Goal: Task Accomplishment & Management: Complete application form

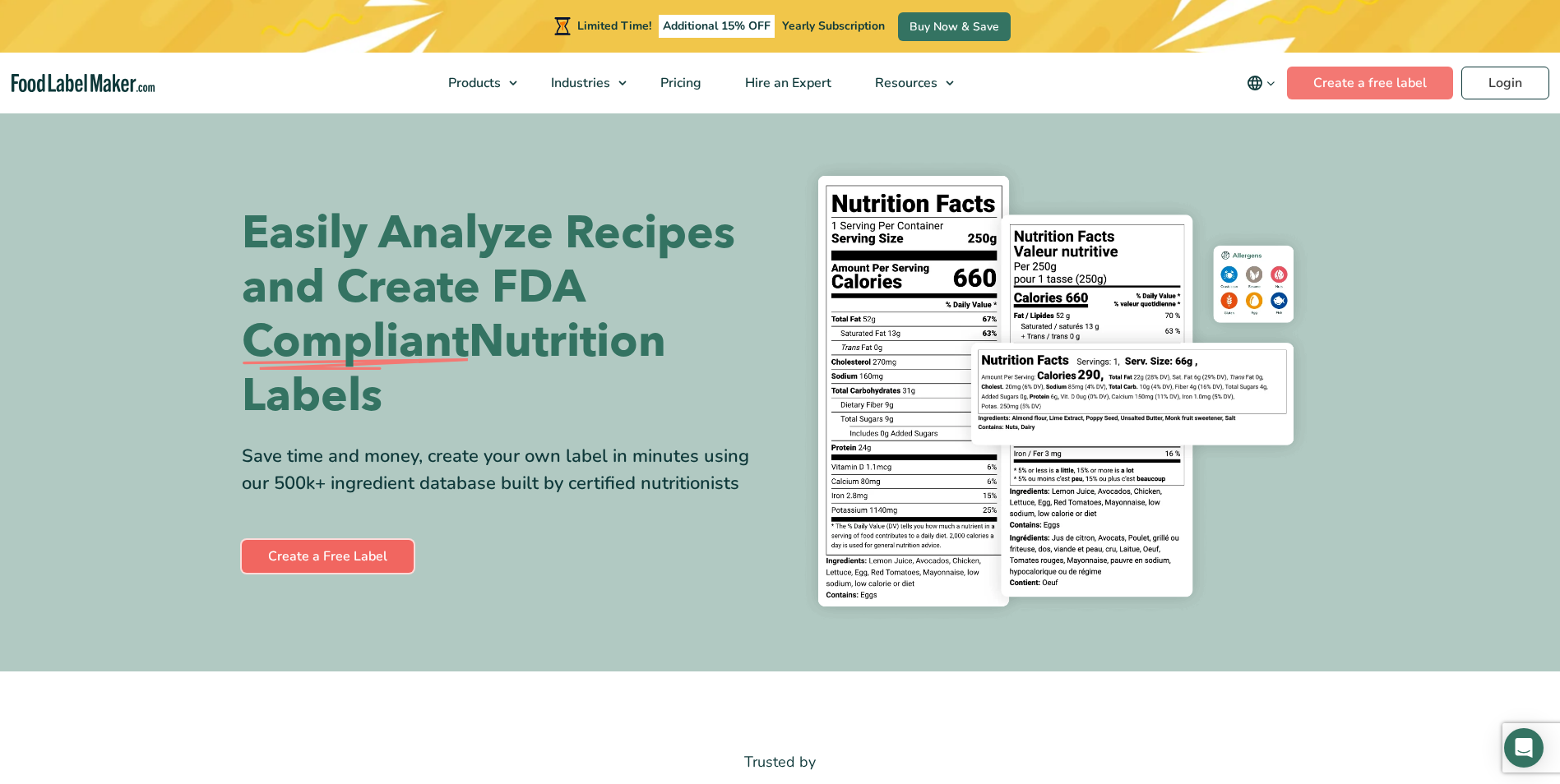
click at [309, 552] on link "Create a Free Label" at bounding box center [327, 556] width 172 height 33
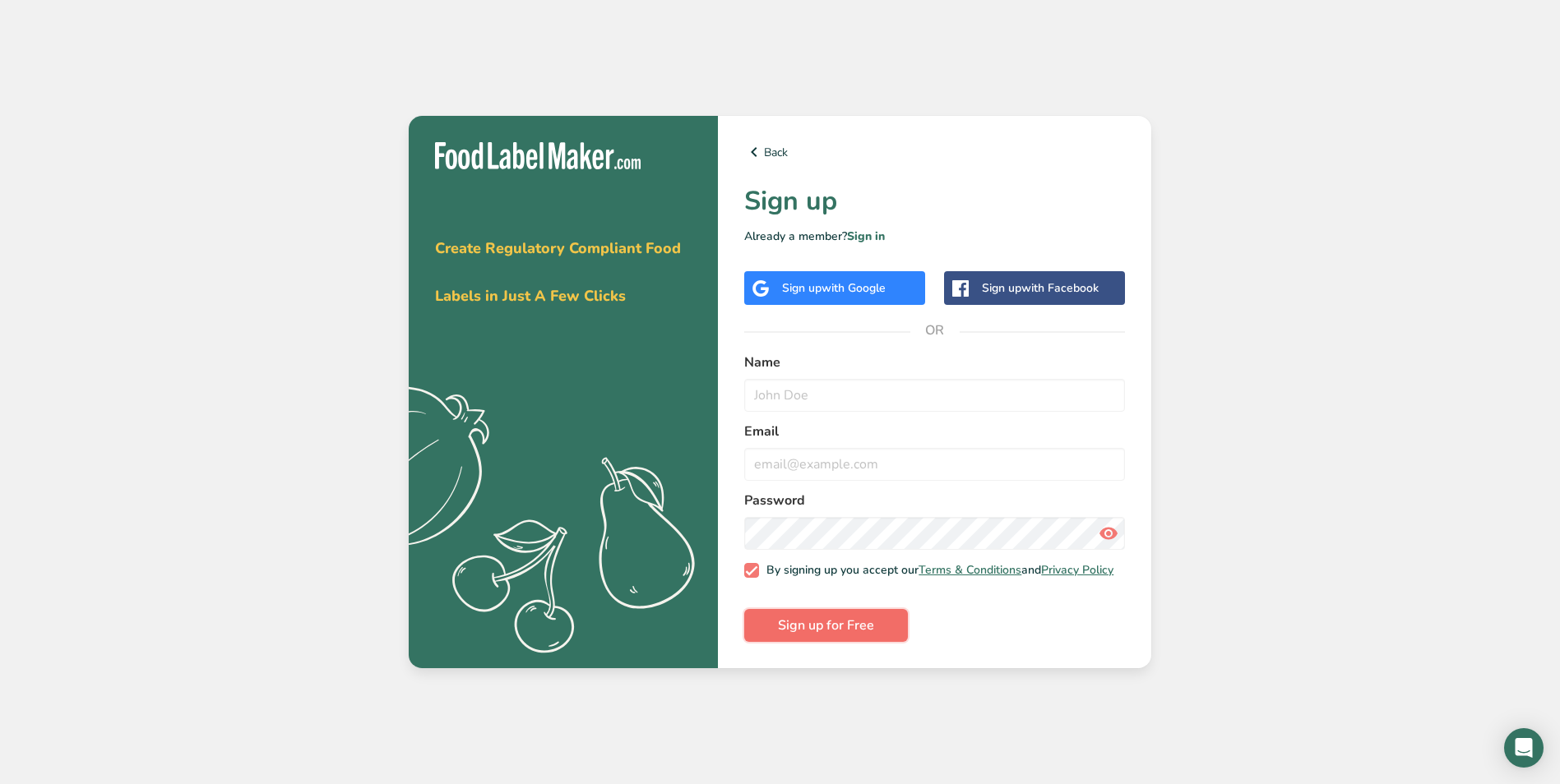
click at [799, 632] on span "Sign up for Free" at bounding box center [826, 625] width 96 height 19
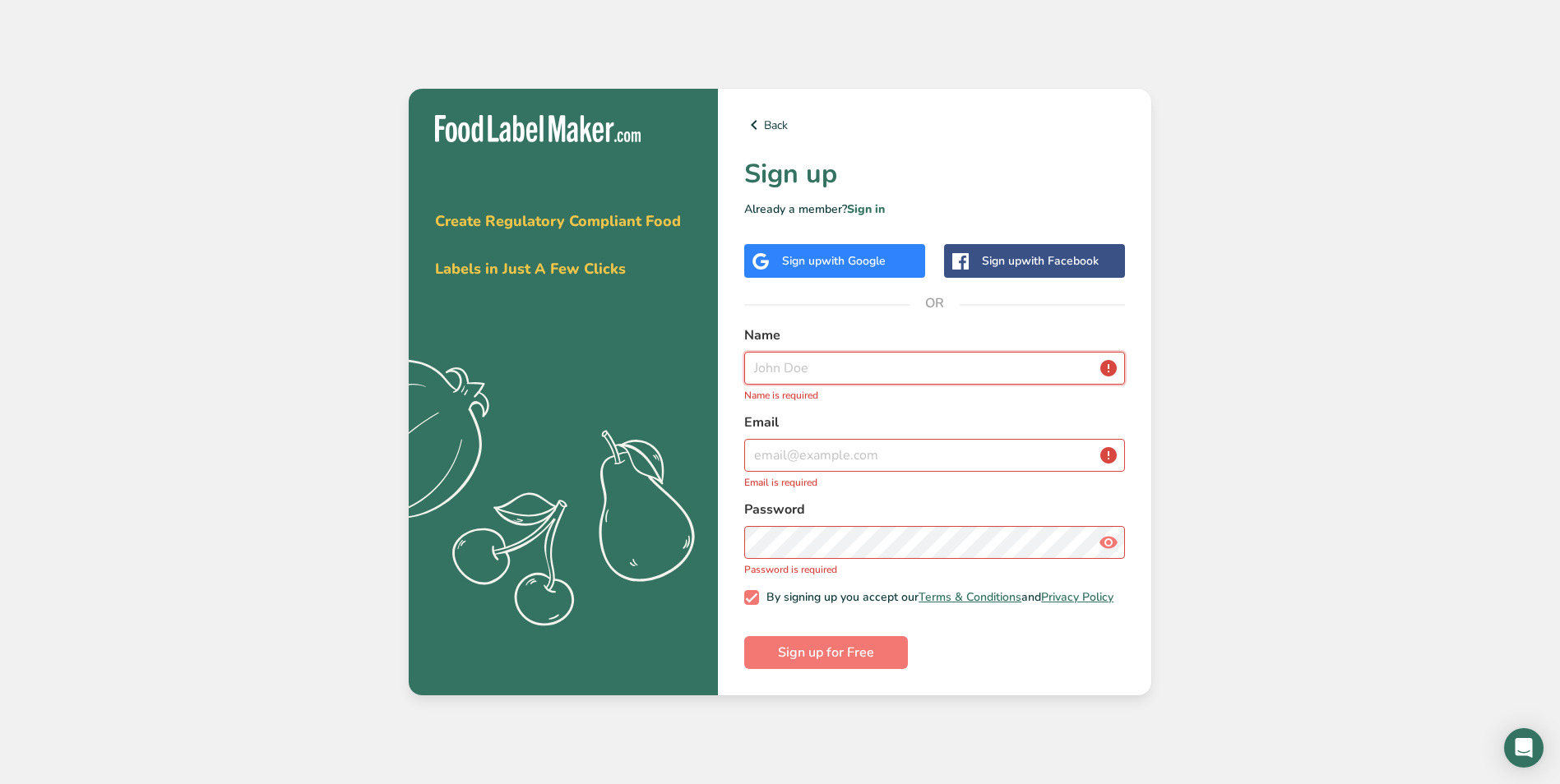
click at [786, 367] on input "text" at bounding box center [934, 368] width 380 height 33
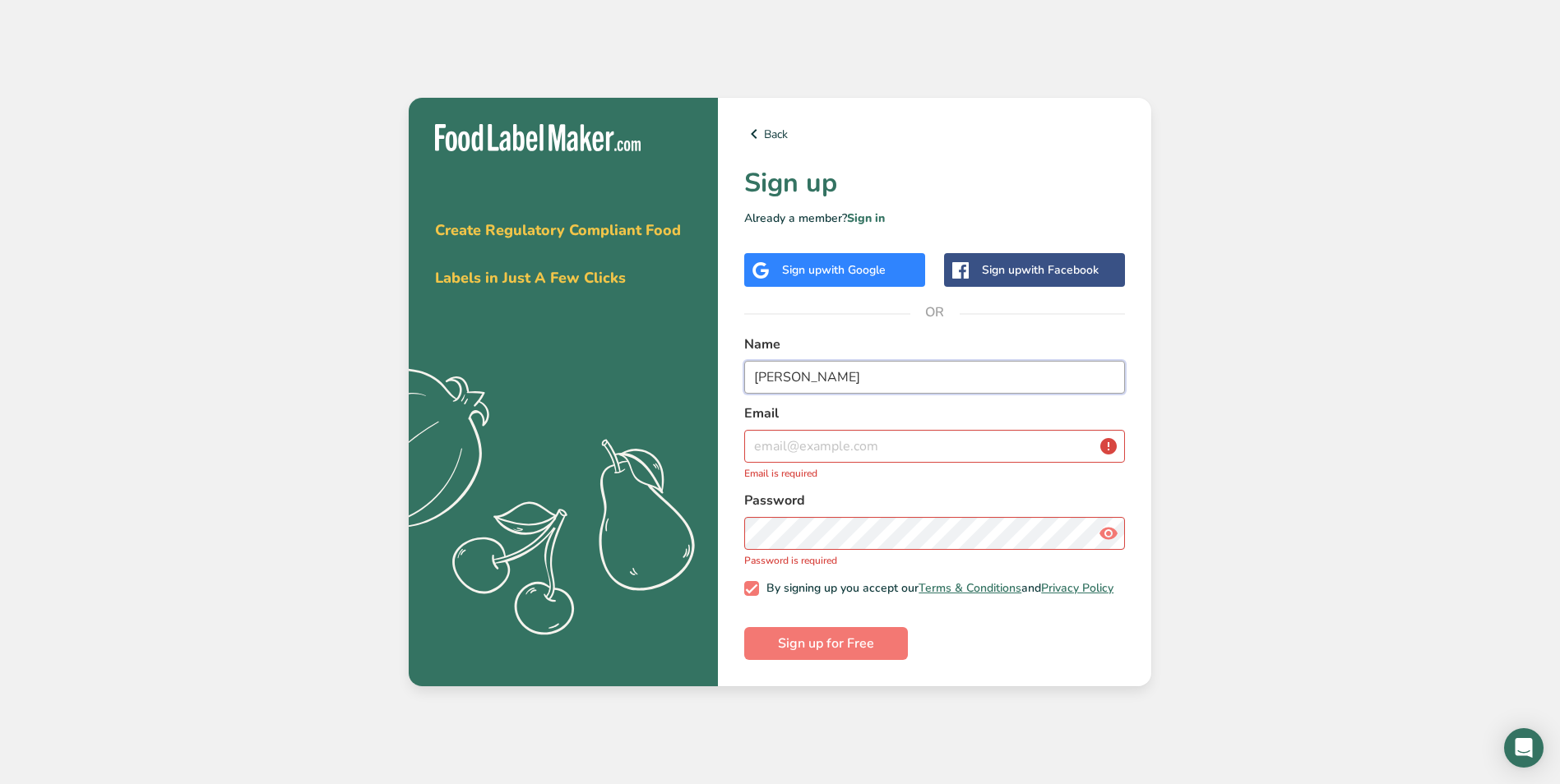
type input "jessica"
click at [778, 439] on input "email" at bounding box center [934, 445] width 380 height 33
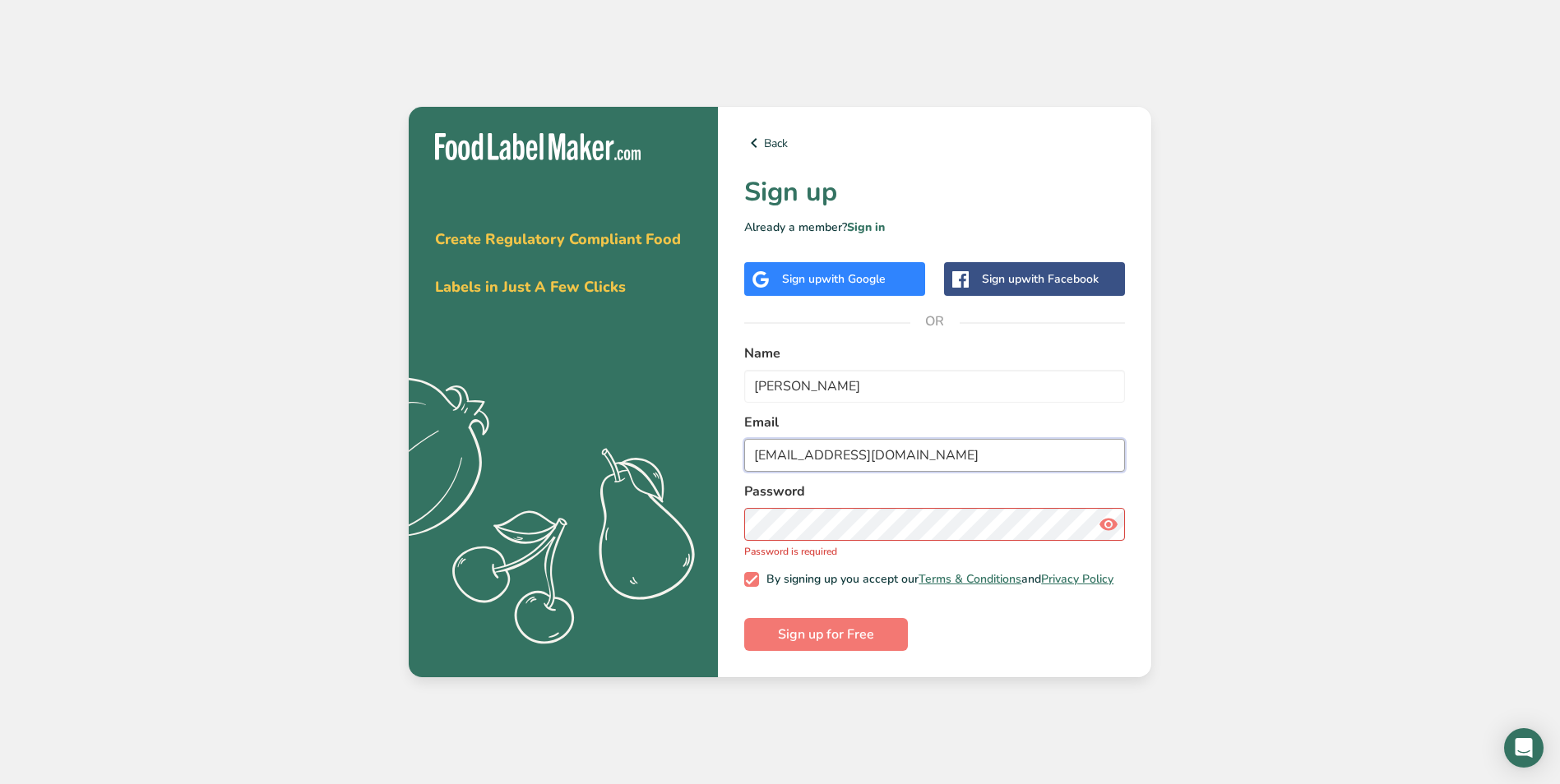
type input "nttp2012@gmail.com"
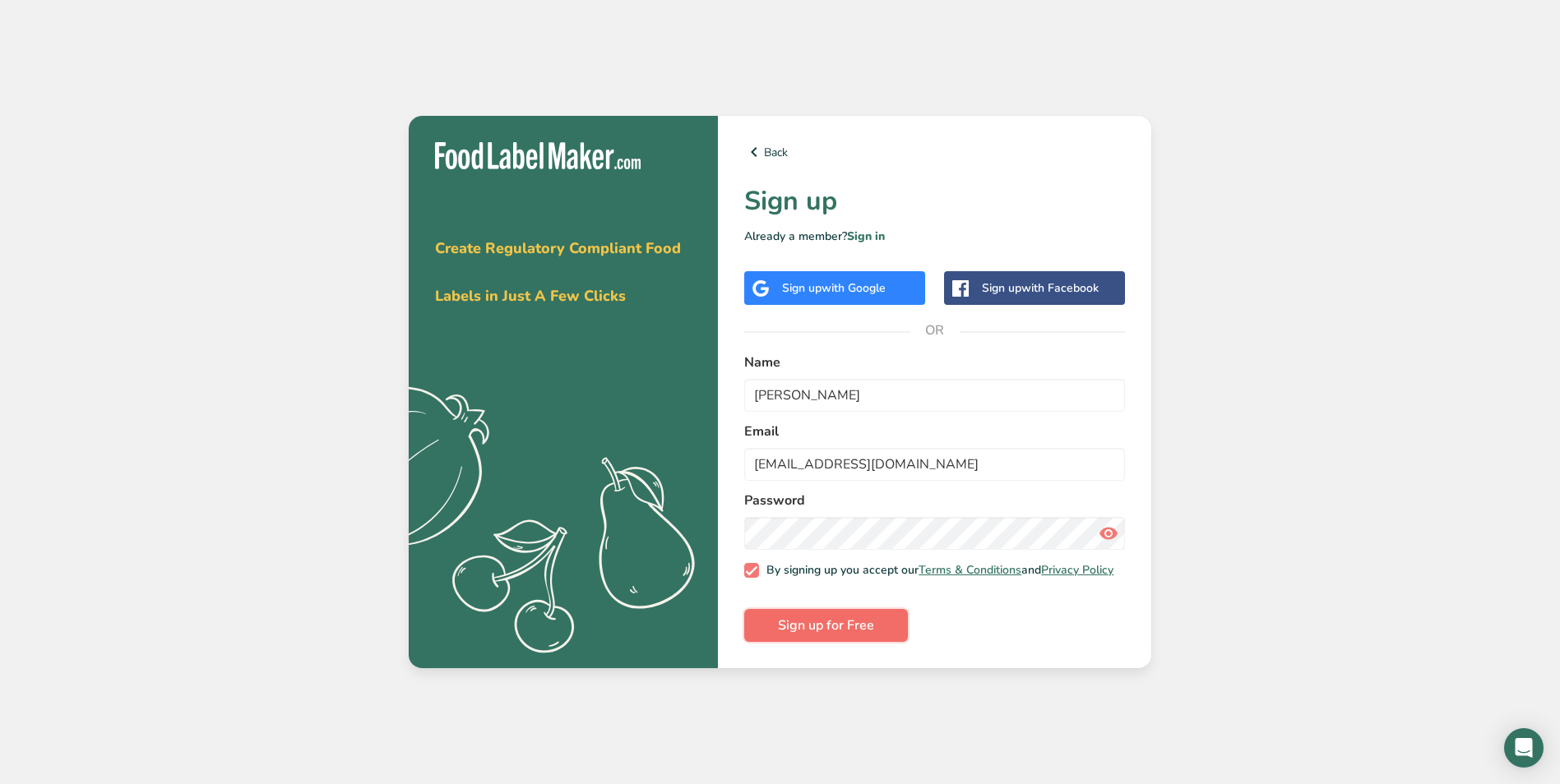
click at [846, 623] on span "Sign up for Free" at bounding box center [826, 625] width 96 height 19
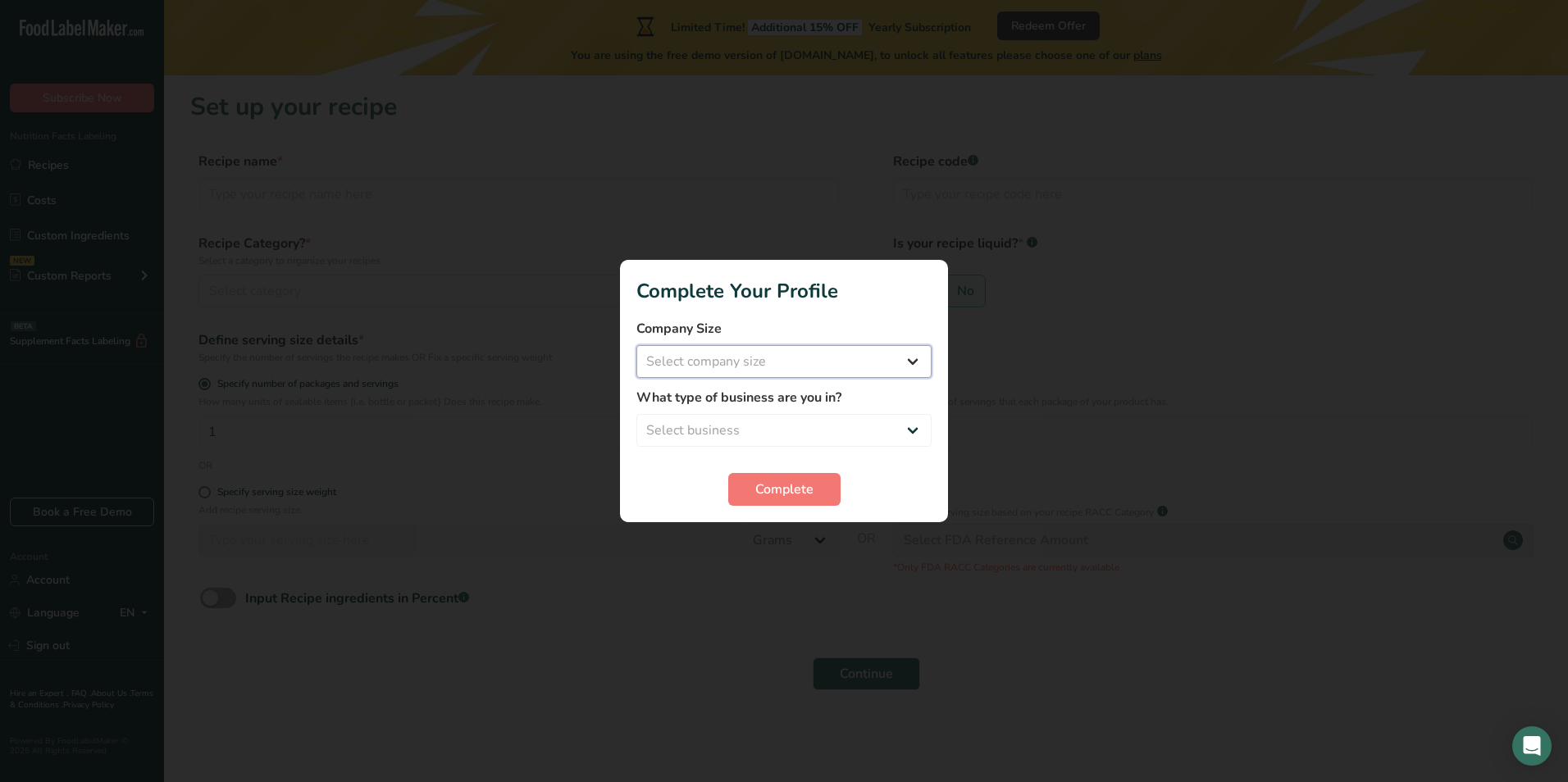
click at [912, 360] on select "Select company size Fewer than 10 Employees 10 to 50 Employees 51 to 500 Employ…" at bounding box center [783, 361] width 295 height 33
select select "2"
click at [636, 345] on select "Select company size Fewer than 10 Employees 10 to 50 Employees 51 to 500 Employ…" at bounding box center [783, 361] width 295 height 33
click at [913, 431] on select "Select business Packaged Food Manufacturer Restaurant & Cafe Bakery Meal Plans …" at bounding box center [783, 430] width 295 height 33
select select "8"
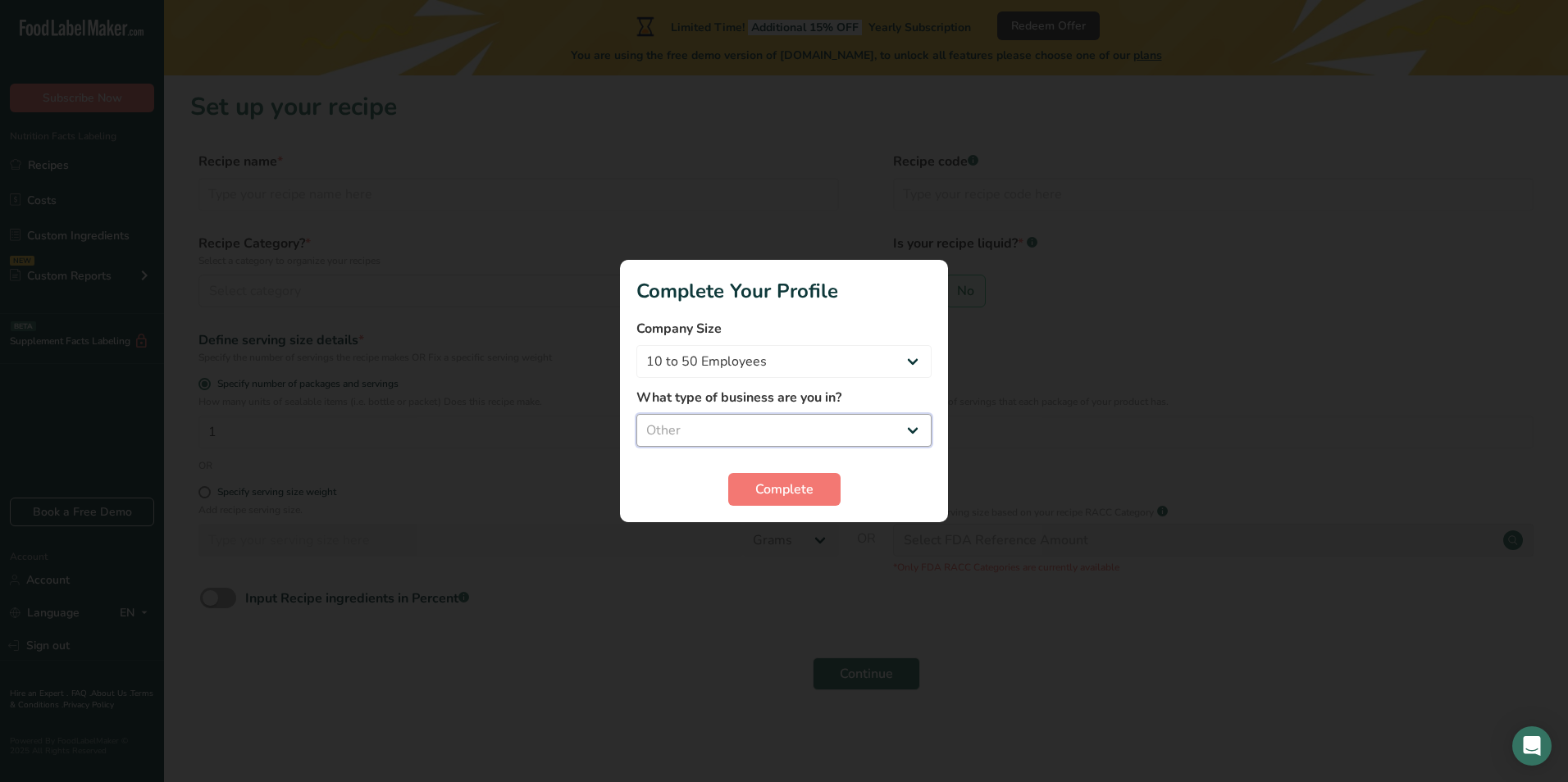
click at [636, 414] on select "Select business Packaged Food Manufacturer Restaurant & Cafe Bakery Meal Plans …" at bounding box center [783, 430] width 295 height 33
click at [796, 490] on span "Complete" at bounding box center [784, 489] width 58 height 19
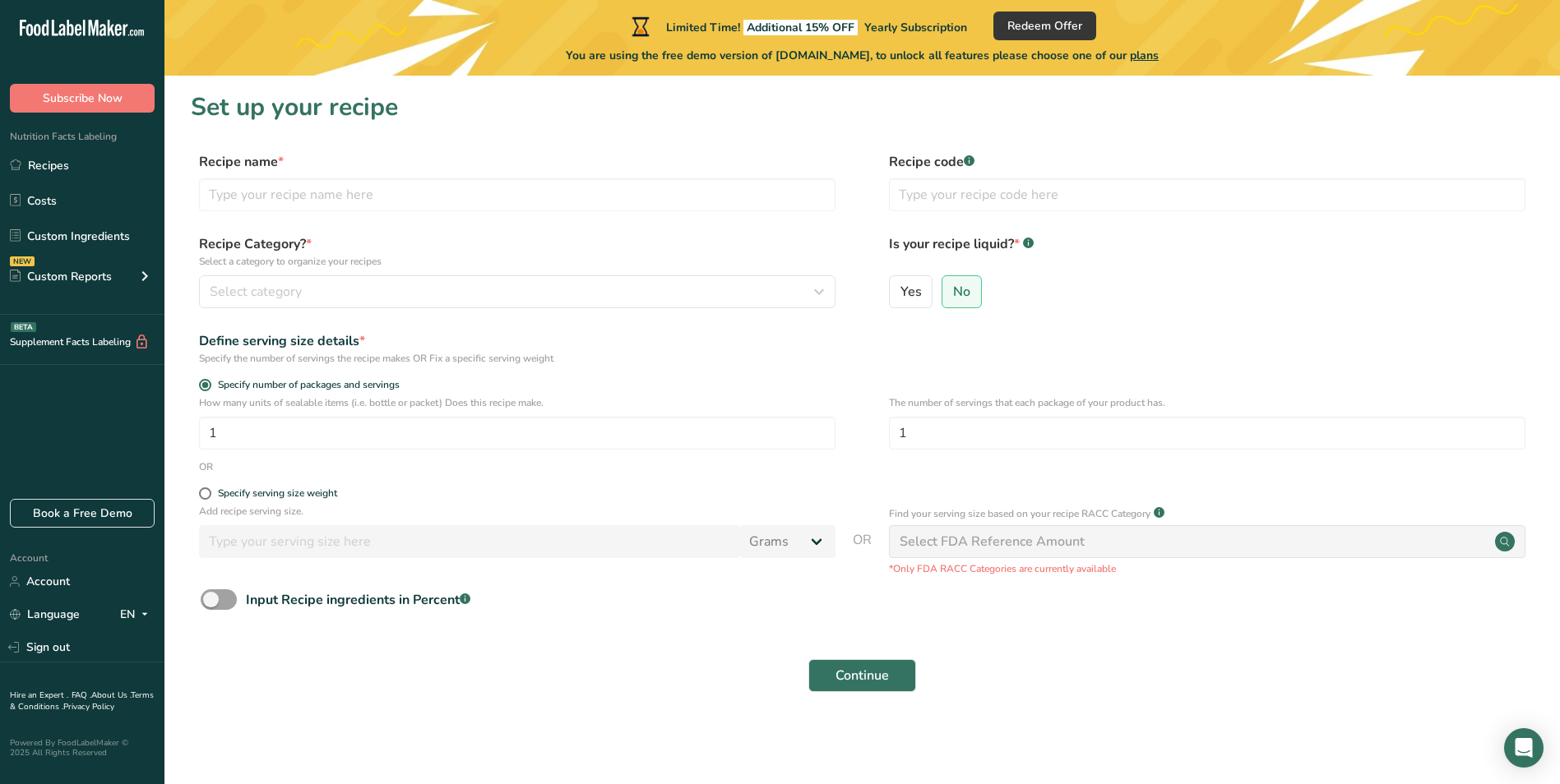
click at [304, 242] on label "Recipe Category? * Select a category to organize your recipes" at bounding box center [517, 251] width 636 height 34
click at [822, 290] on icon "button" at bounding box center [819, 292] width 19 height 30
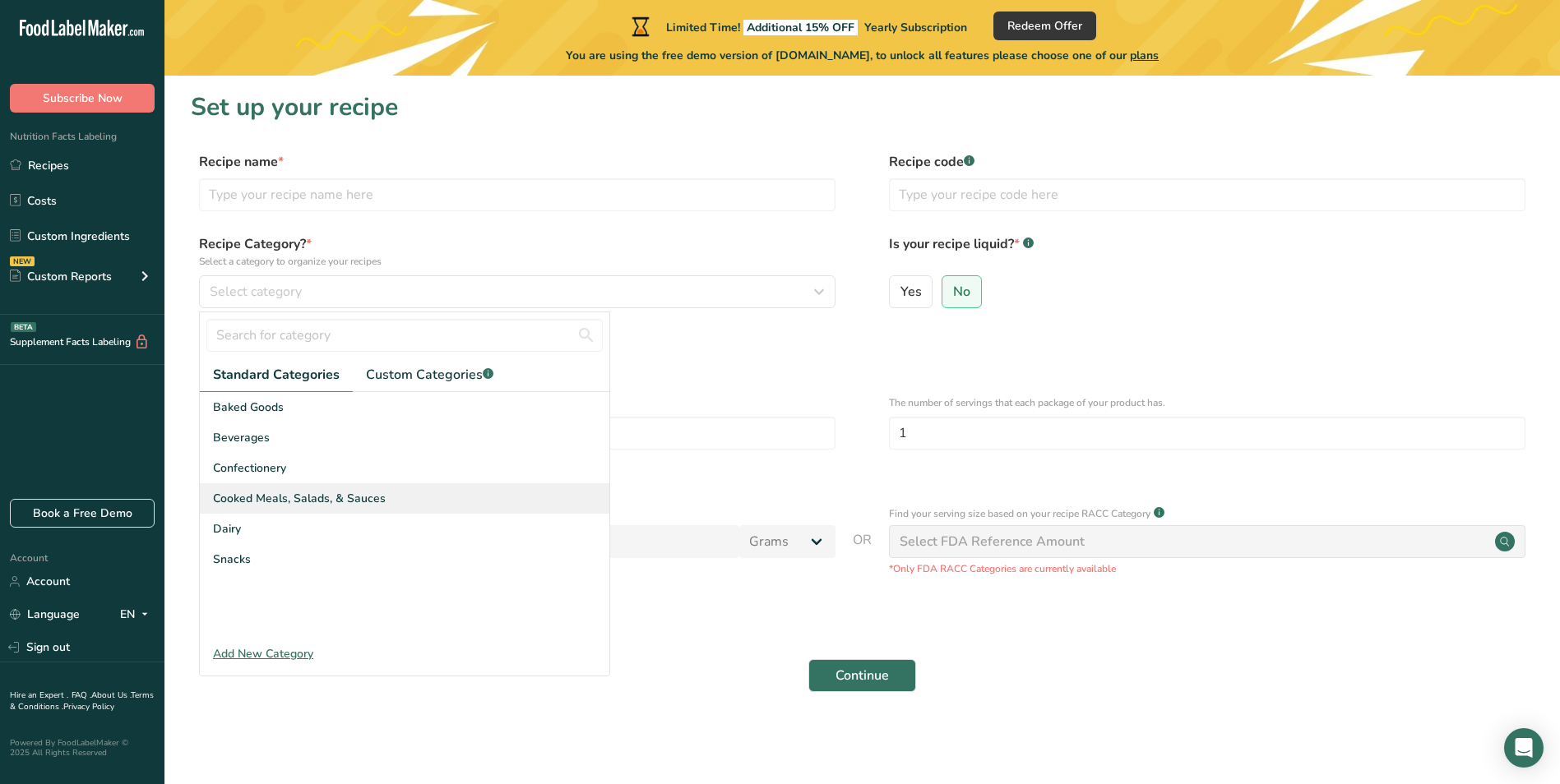
click at [274, 499] on span "Cooked Meals, Salads, & Sauces" at bounding box center [299, 498] width 173 height 18
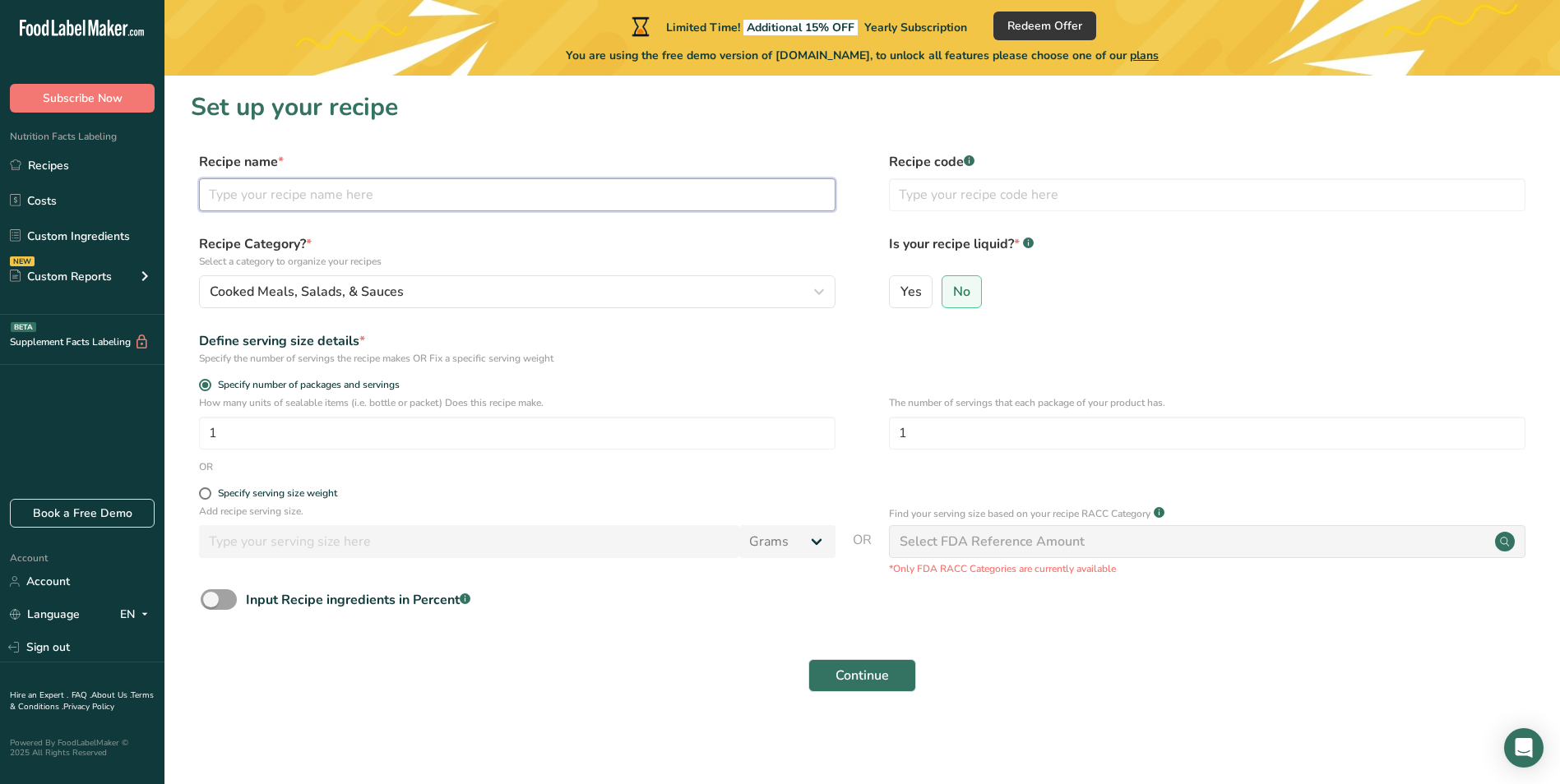
click at [259, 196] on input "text" at bounding box center [517, 194] width 636 height 33
type input "Empanadas"
click at [204, 494] on span at bounding box center [206, 494] width 12 height 12
click at [204, 494] on input "Specify serving size weight" at bounding box center [205, 494] width 11 height 11
radio input "true"
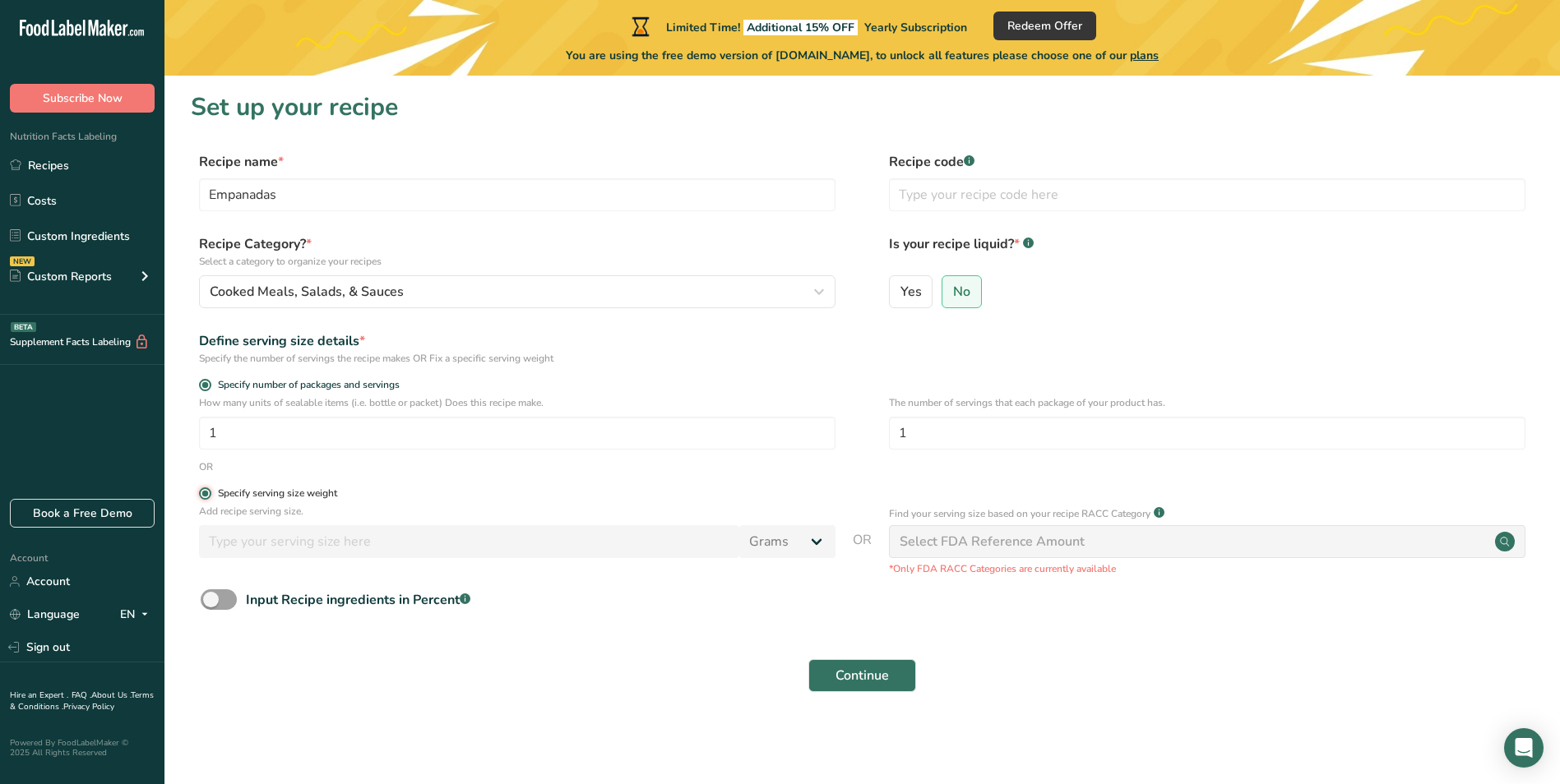
radio input "false"
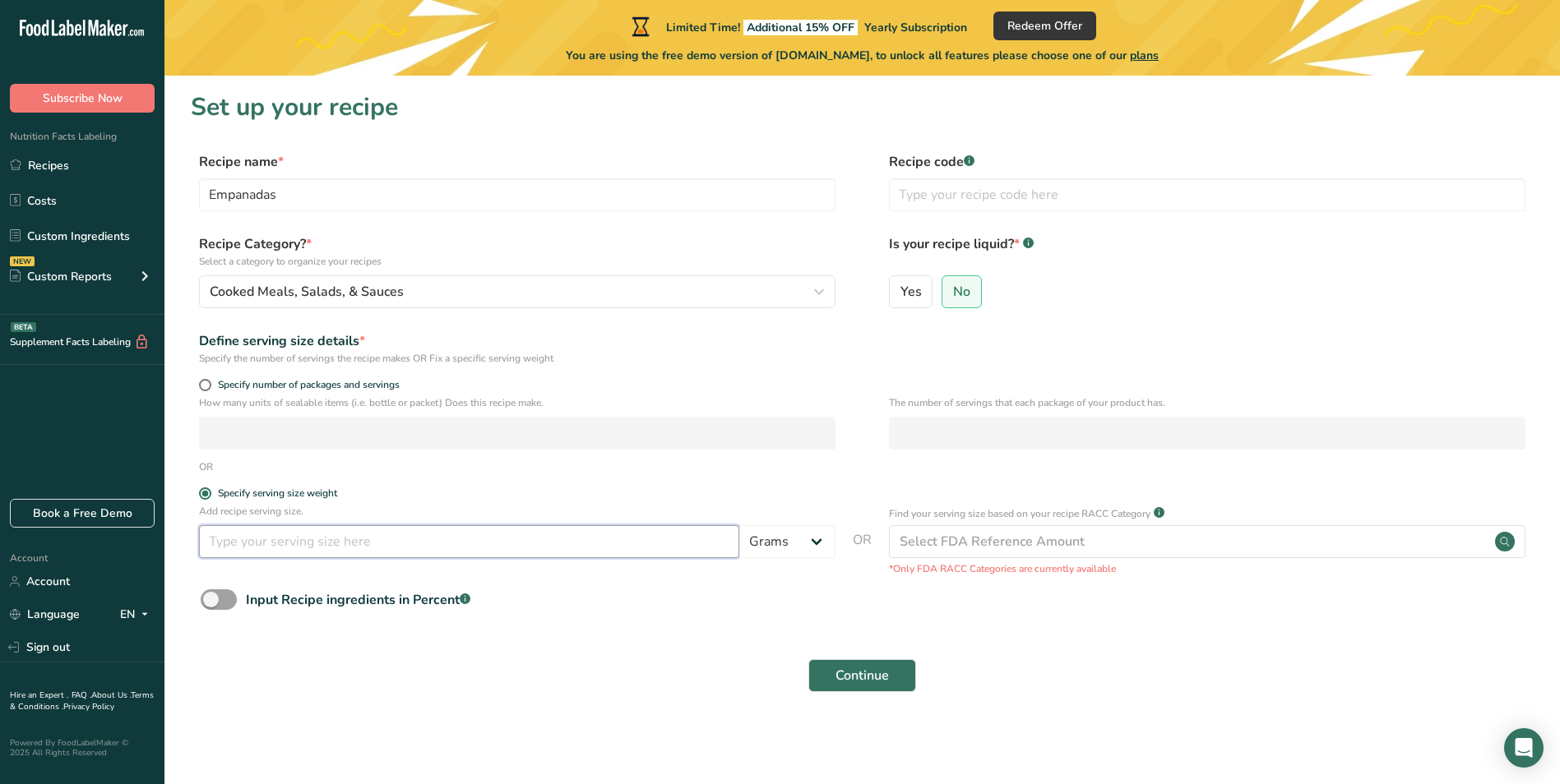
click at [388, 542] on input "number" at bounding box center [469, 541] width 540 height 33
type input "3"
click at [223, 544] on input "218234" at bounding box center [469, 541] width 540 height 33
drag, startPoint x: 286, startPoint y: 541, endPoint x: 216, endPoint y: 549, distance: 70.5
click at [216, 549] on input "218234" at bounding box center [469, 541] width 540 height 33
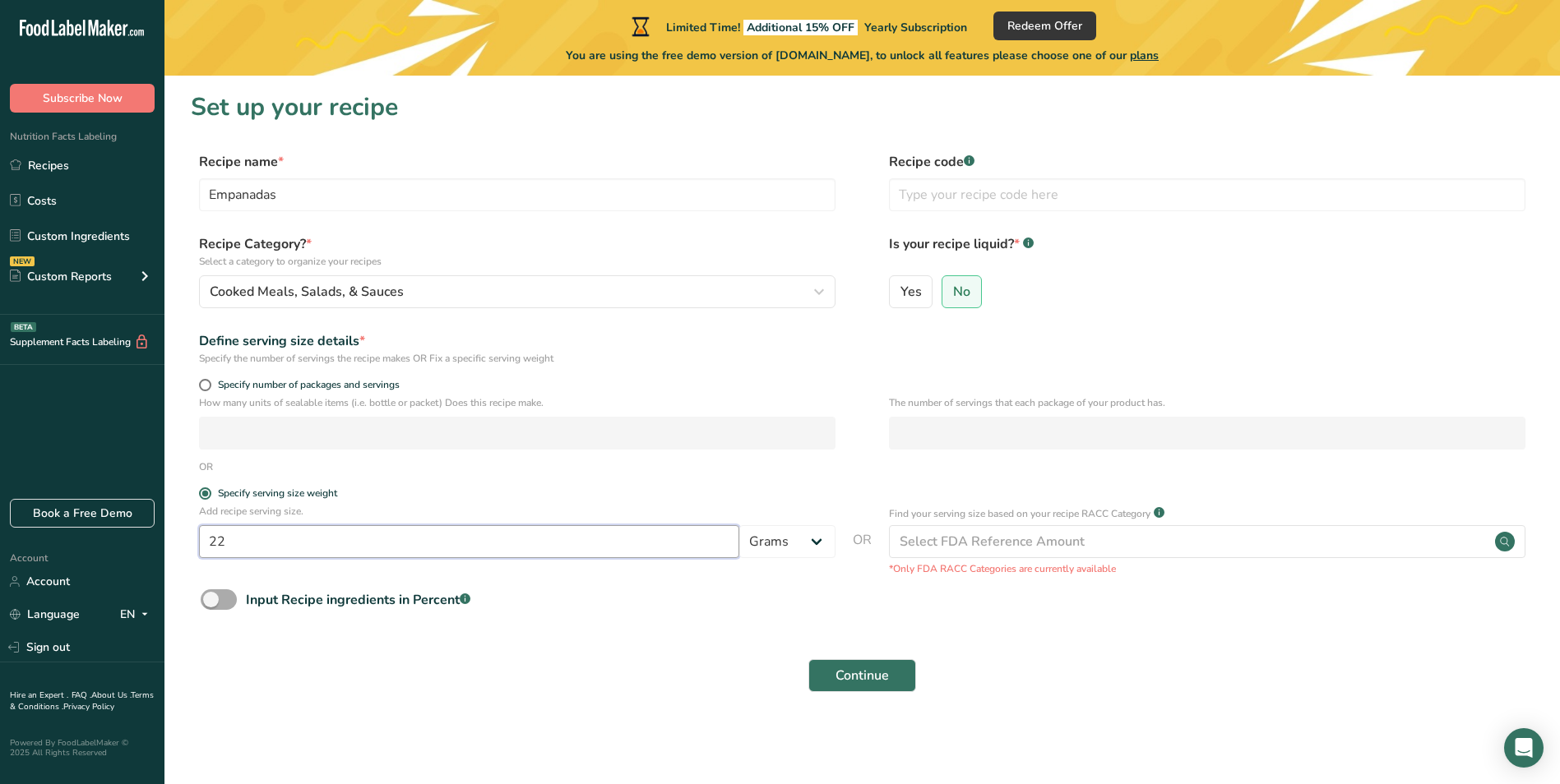
type input "22"
click at [222, 601] on span at bounding box center [218, 599] width 36 height 20
click at [211, 601] on input "Input Recipe ingredients in Percent .a-a{fill:#347362;}.b-a{fill:#fff;}" at bounding box center [206, 600] width 11 height 11
checkbox input "true"
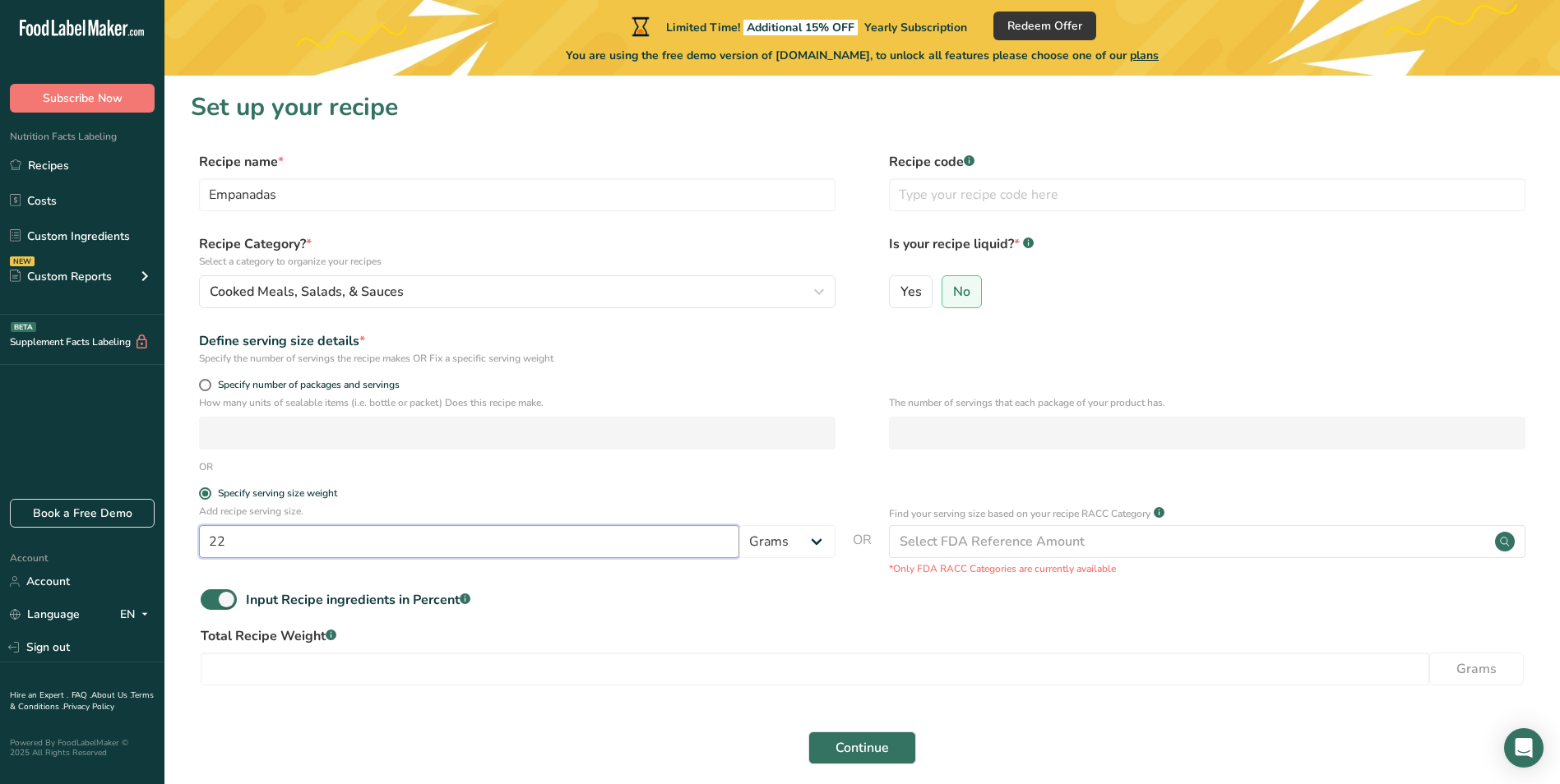
click at [269, 541] on input "22" at bounding box center [469, 541] width 540 height 33
click at [816, 545] on select "Grams kg mg mcg lb oz l mL fl oz tbsp tsp cup qt gallon" at bounding box center [787, 541] width 96 height 33
click at [817, 545] on select "Grams kg mg mcg lb oz l mL fl oz tbsp tsp cup qt gallon" at bounding box center [787, 541] width 96 height 33
click at [204, 387] on span at bounding box center [206, 385] width 12 height 12
click at [204, 387] on input "Specify number of packages and servings" at bounding box center [205, 385] width 11 height 11
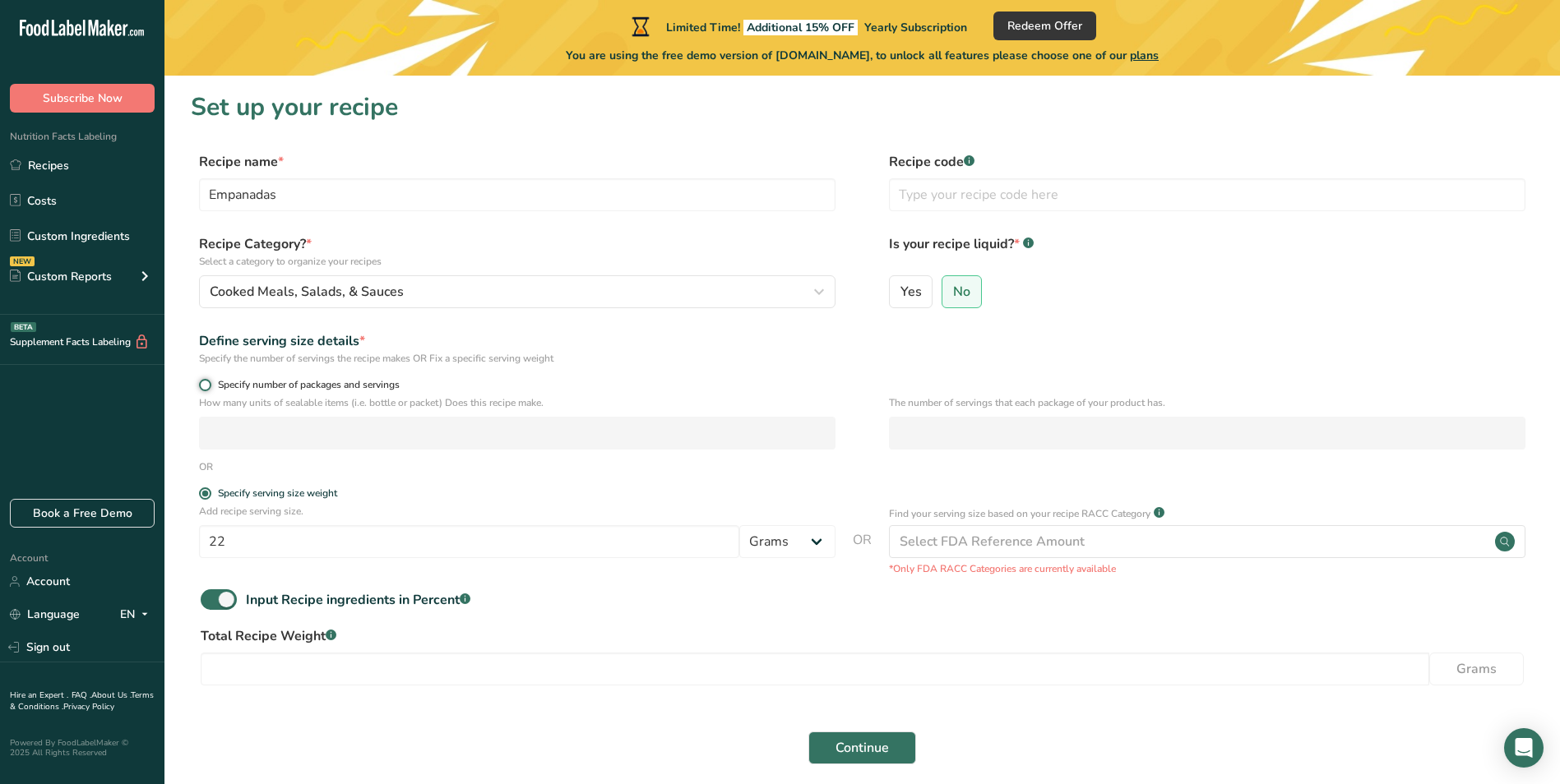
radio input "true"
radio input "false"
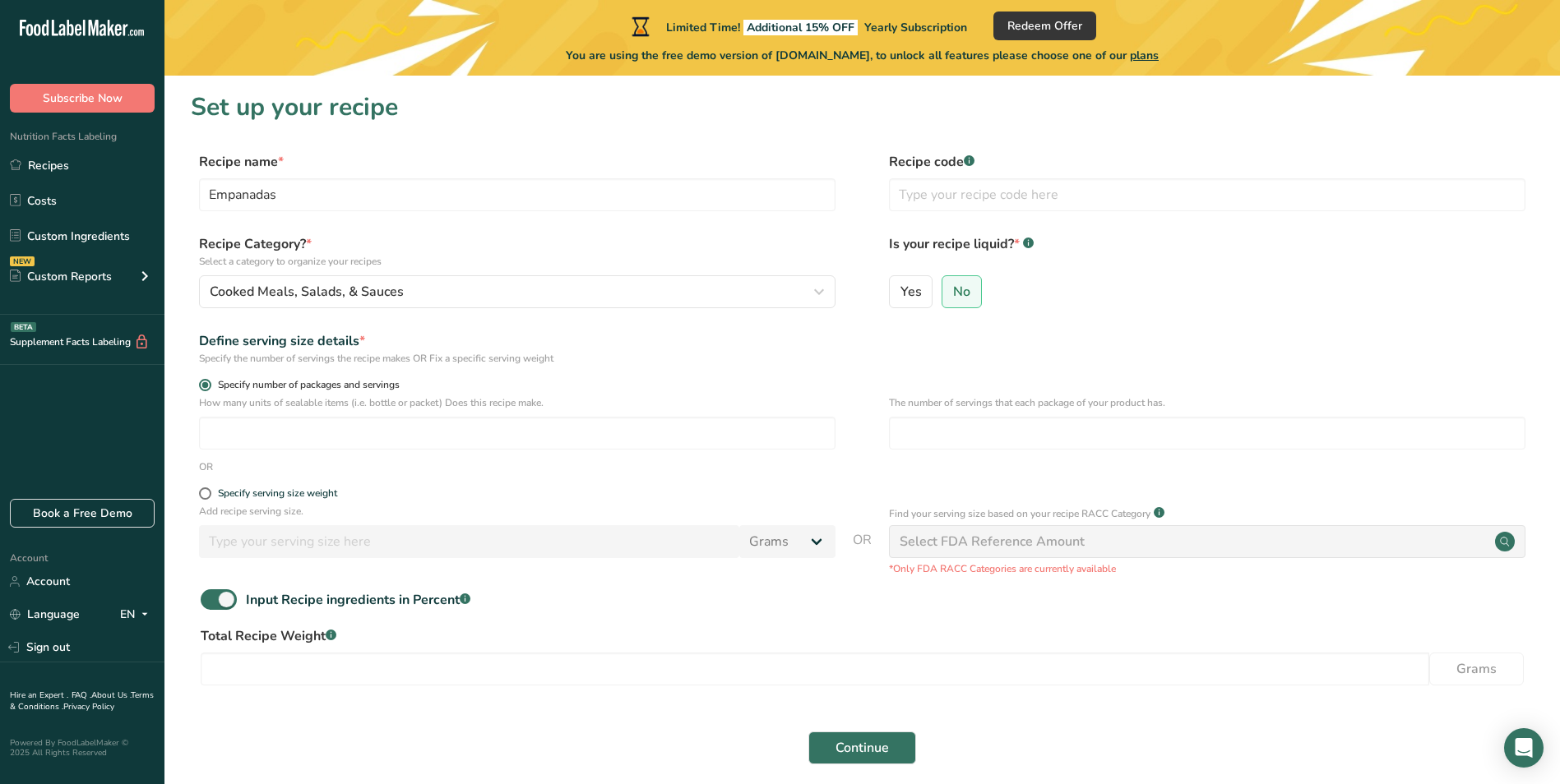
click at [204, 387] on span at bounding box center [206, 385] width 12 height 12
click at [204, 387] on input "Specify number of packages and servings" at bounding box center [205, 385] width 11 height 11
click at [387, 433] on input "number" at bounding box center [517, 432] width 636 height 33
type input "1"
click at [461, 466] on div "OR" at bounding box center [862, 467] width 1343 height 15
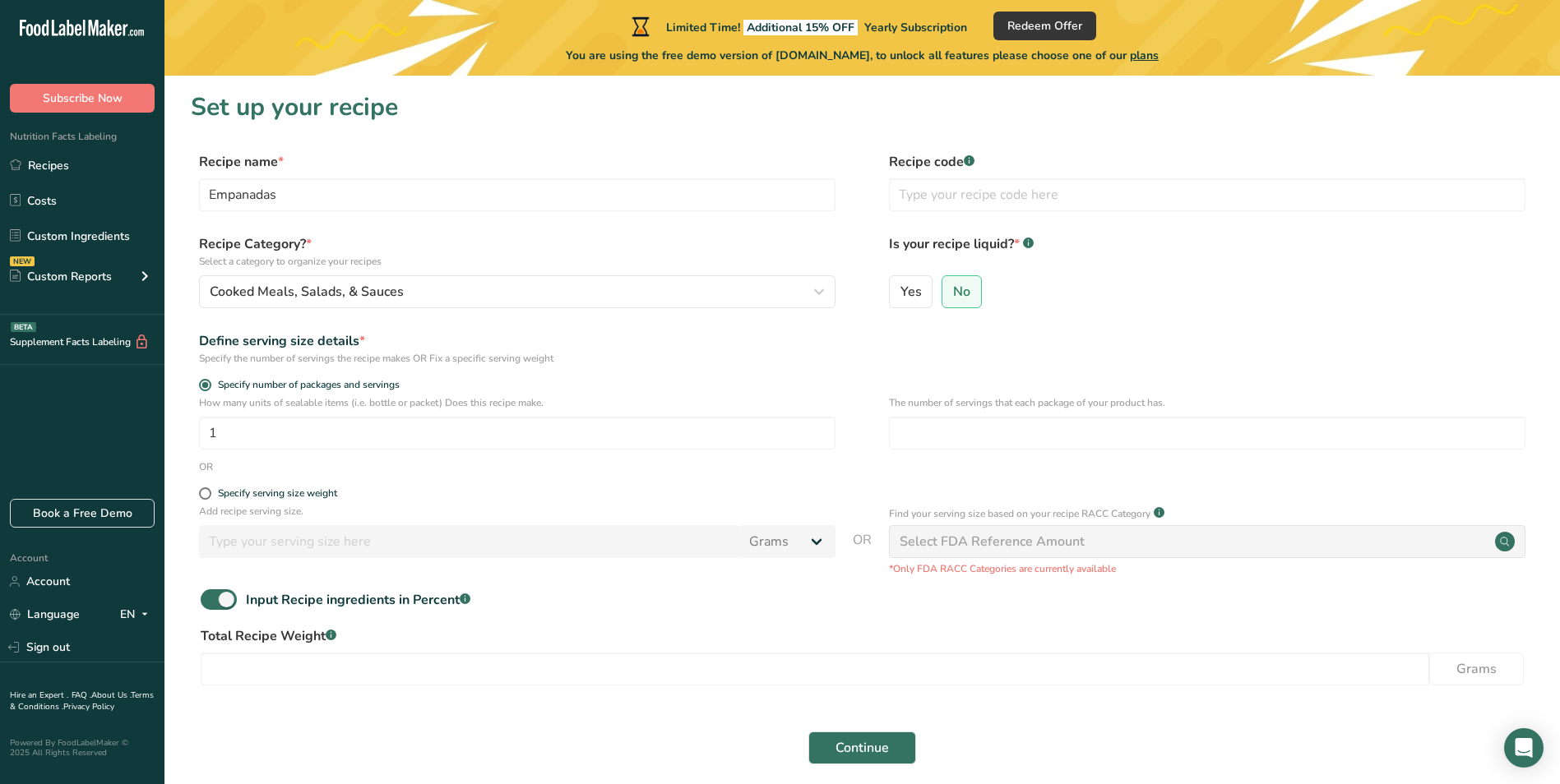
click at [205, 501] on div "Specify serving size weight" at bounding box center [517, 496] width 636 height 17
click at [202, 489] on span at bounding box center [206, 494] width 12 height 12
click at [202, 489] on input "Specify serving size weight" at bounding box center [205, 494] width 11 height 11
radio input "true"
radio input "false"
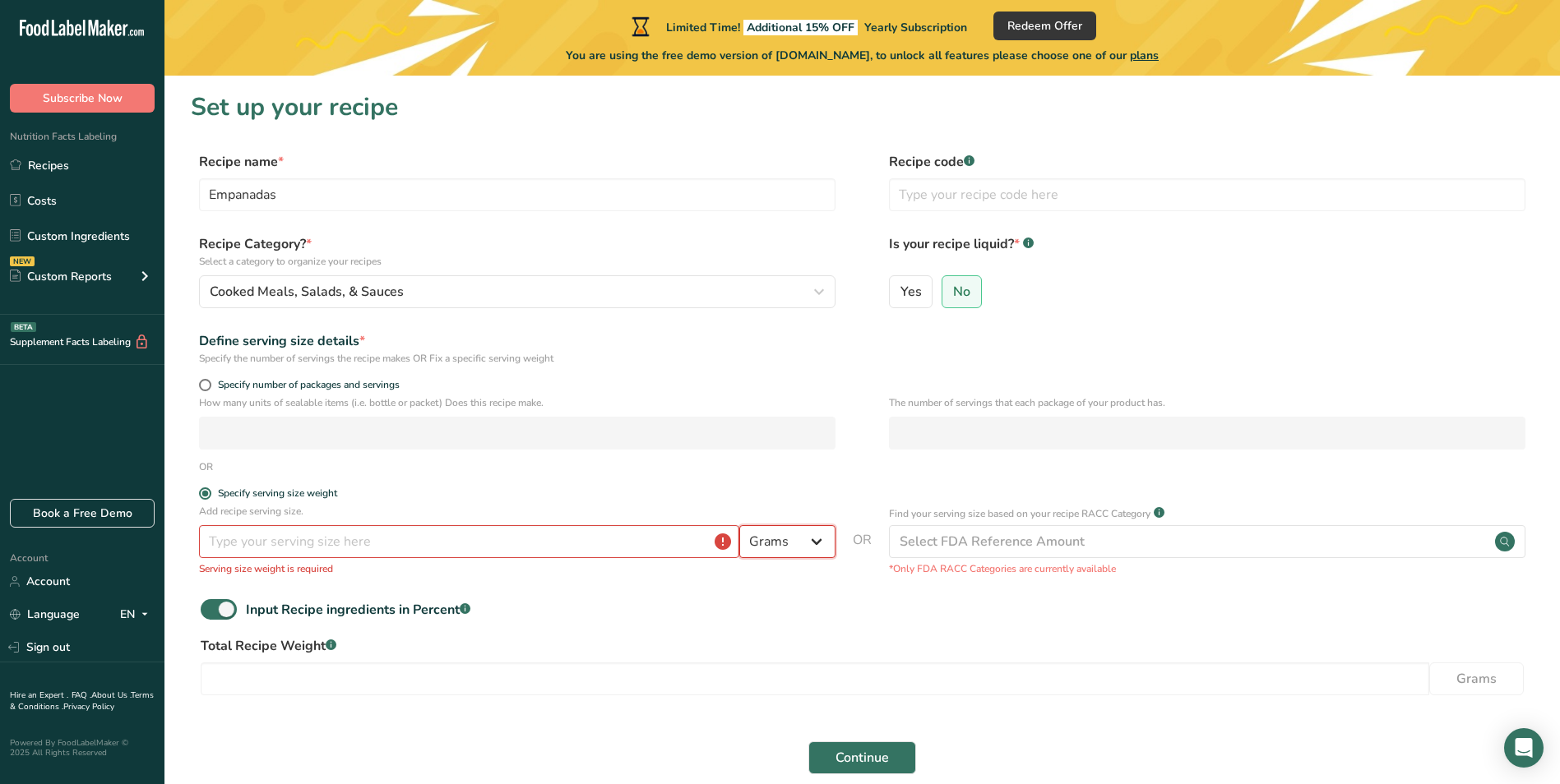
click at [821, 540] on select "Grams kg mg mcg lb oz l mL fl oz tbsp tsp cup qt gallon" at bounding box center [787, 541] width 96 height 33
drag, startPoint x: 593, startPoint y: 302, endPoint x: 593, endPoint y: 355, distance: 53.0
click at [593, 302] on button "Cooked Meals, Salads, & Sauces" at bounding box center [517, 291] width 636 height 33
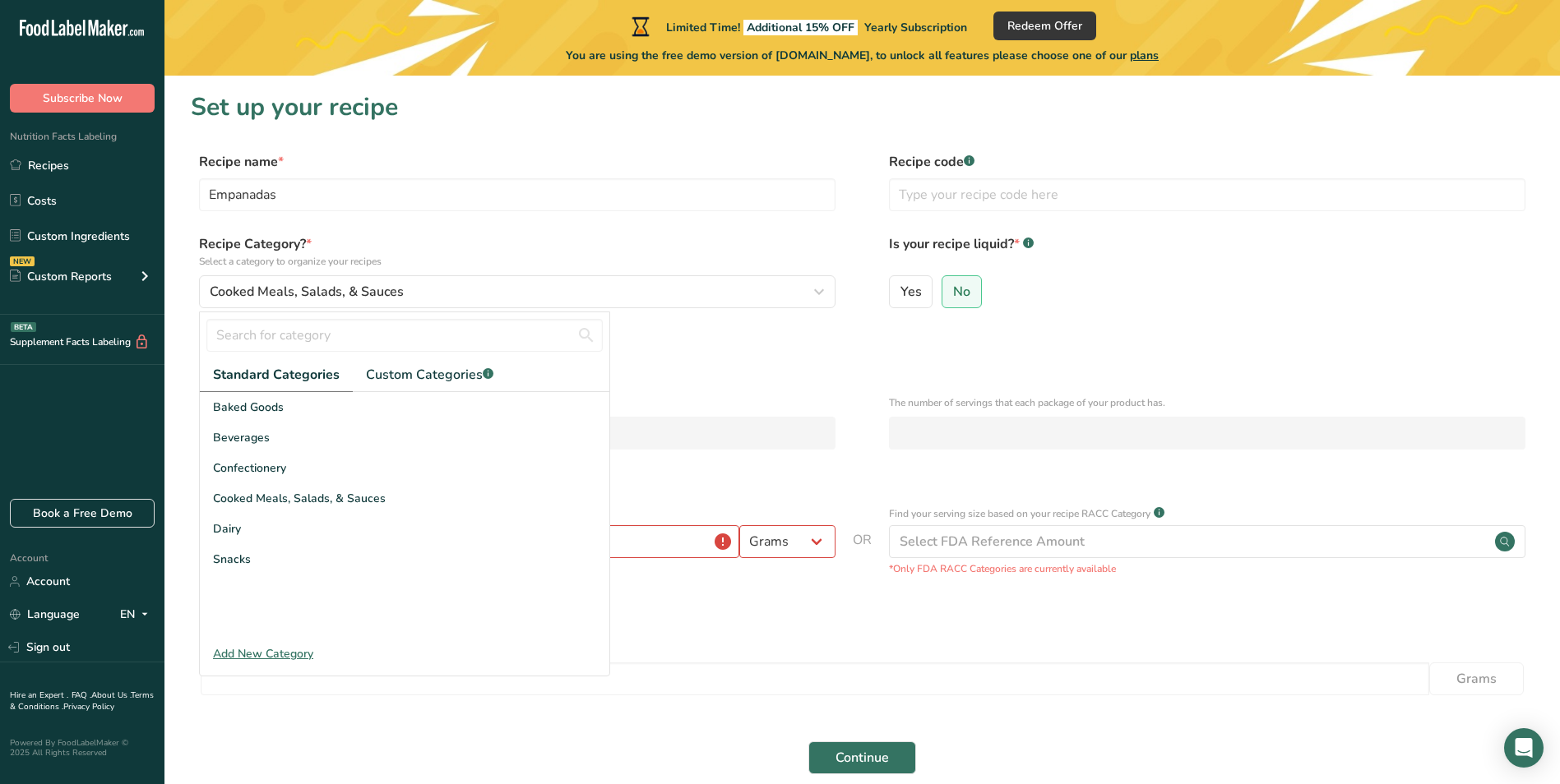
click at [664, 385] on label "Specify number of packages and servings" at bounding box center [517, 385] width 636 height 12
click at [210, 385] on input "Specify number of packages and servings" at bounding box center [205, 385] width 11 height 11
radio input "true"
radio input "false"
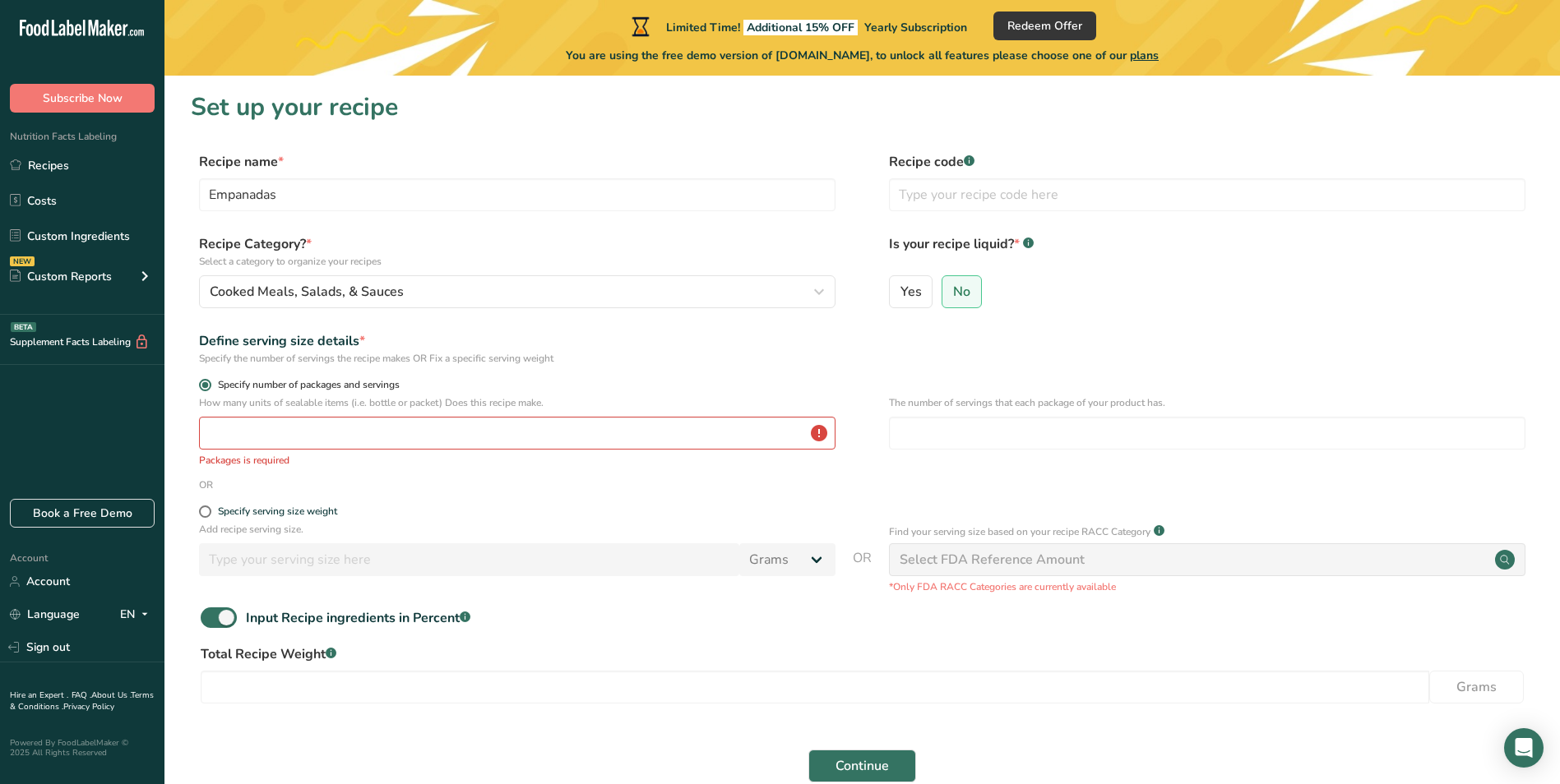
click at [201, 386] on span at bounding box center [206, 385] width 12 height 12
click at [201, 386] on input "Specify number of packages and servings" at bounding box center [205, 385] width 11 height 11
click at [217, 442] on input "number" at bounding box center [517, 432] width 636 height 33
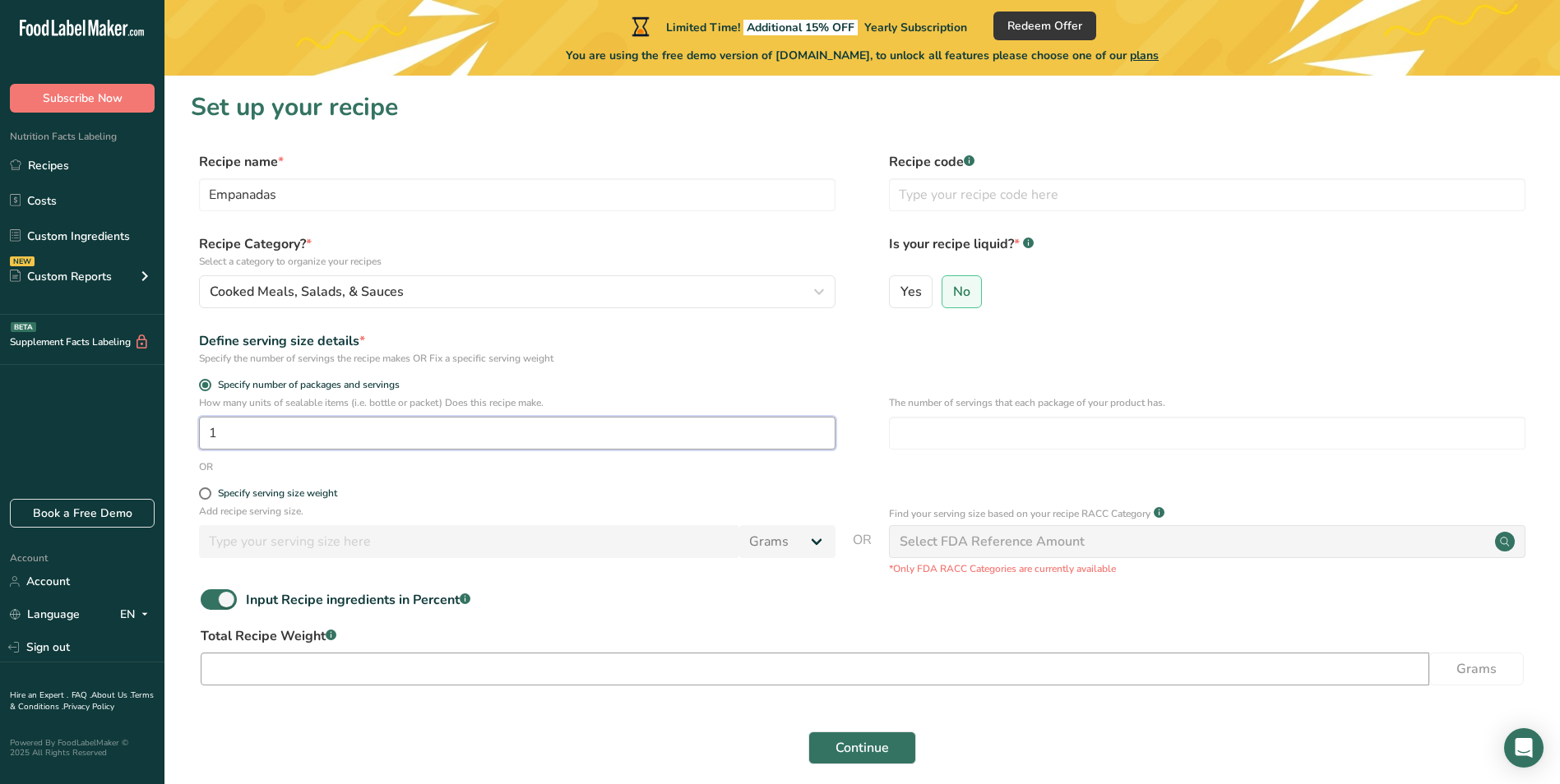
type input "1"
click at [284, 657] on input "number" at bounding box center [814, 668] width 1228 height 33
click at [221, 602] on span at bounding box center [218, 599] width 36 height 20
click at [211, 602] on input "Input Recipe ingredients in Percent .a-a{fill:#347362;}.b-a{fill:#fff;}" at bounding box center [206, 600] width 11 height 11
checkbox input "false"
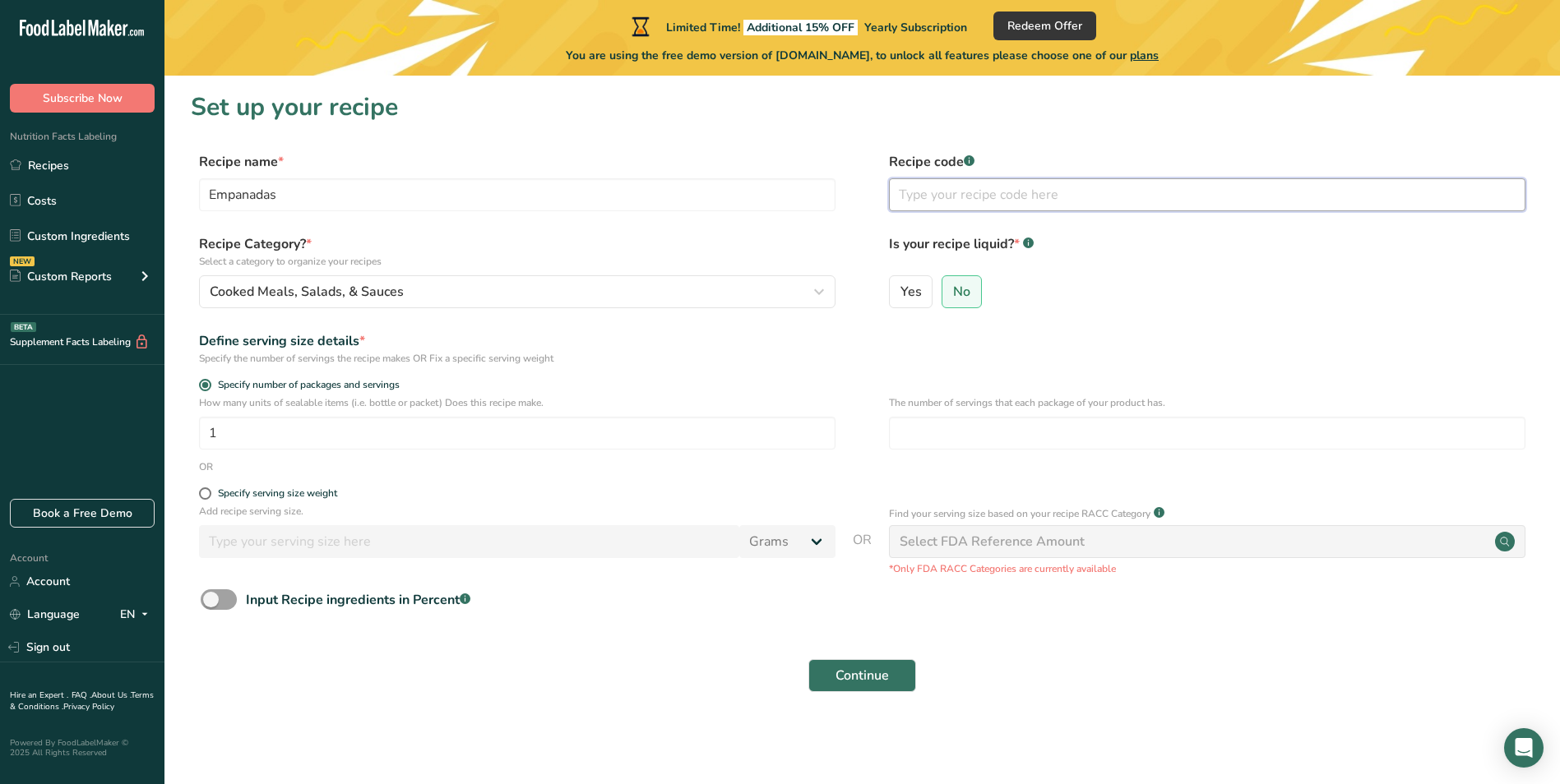
click at [934, 192] on input "text" at bounding box center [1206, 194] width 636 height 33
click at [42, 166] on link "Recipes" at bounding box center [82, 165] width 164 height 31
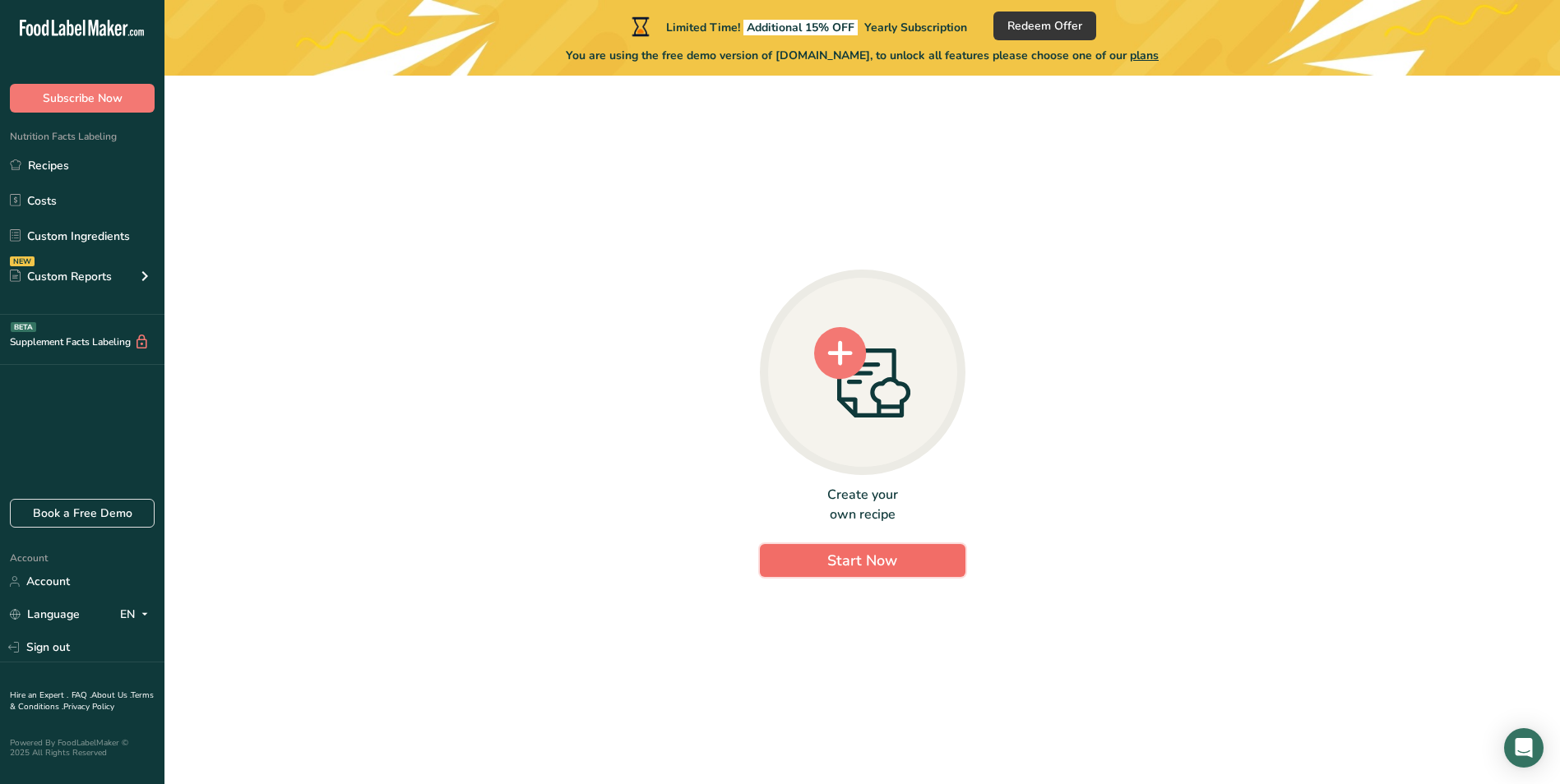
click at [867, 556] on span "Start Now" at bounding box center [861, 560] width 70 height 19
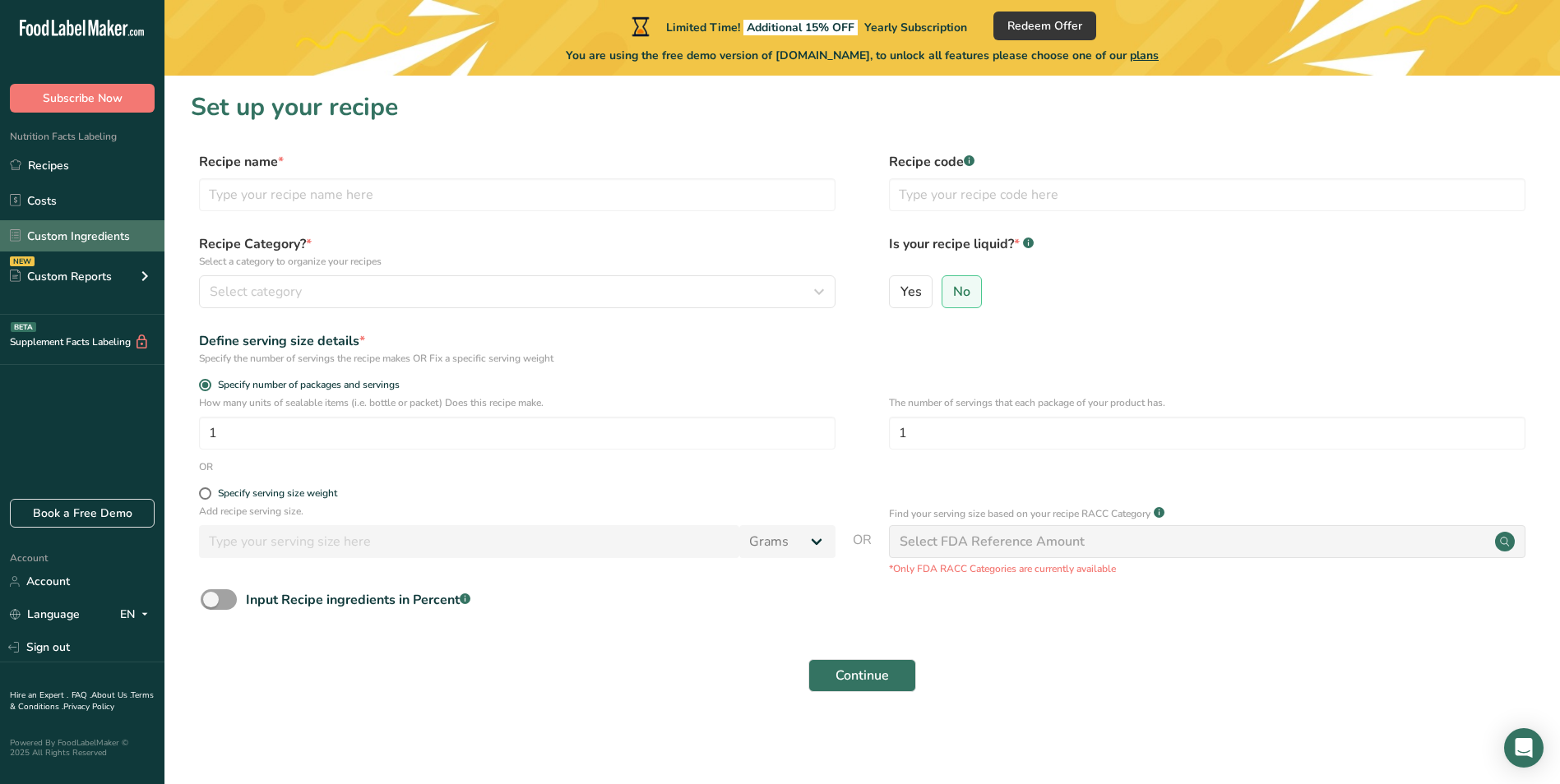
click at [71, 235] on link "Custom Ingredients" at bounding box center [82, 235] width 164 height 31
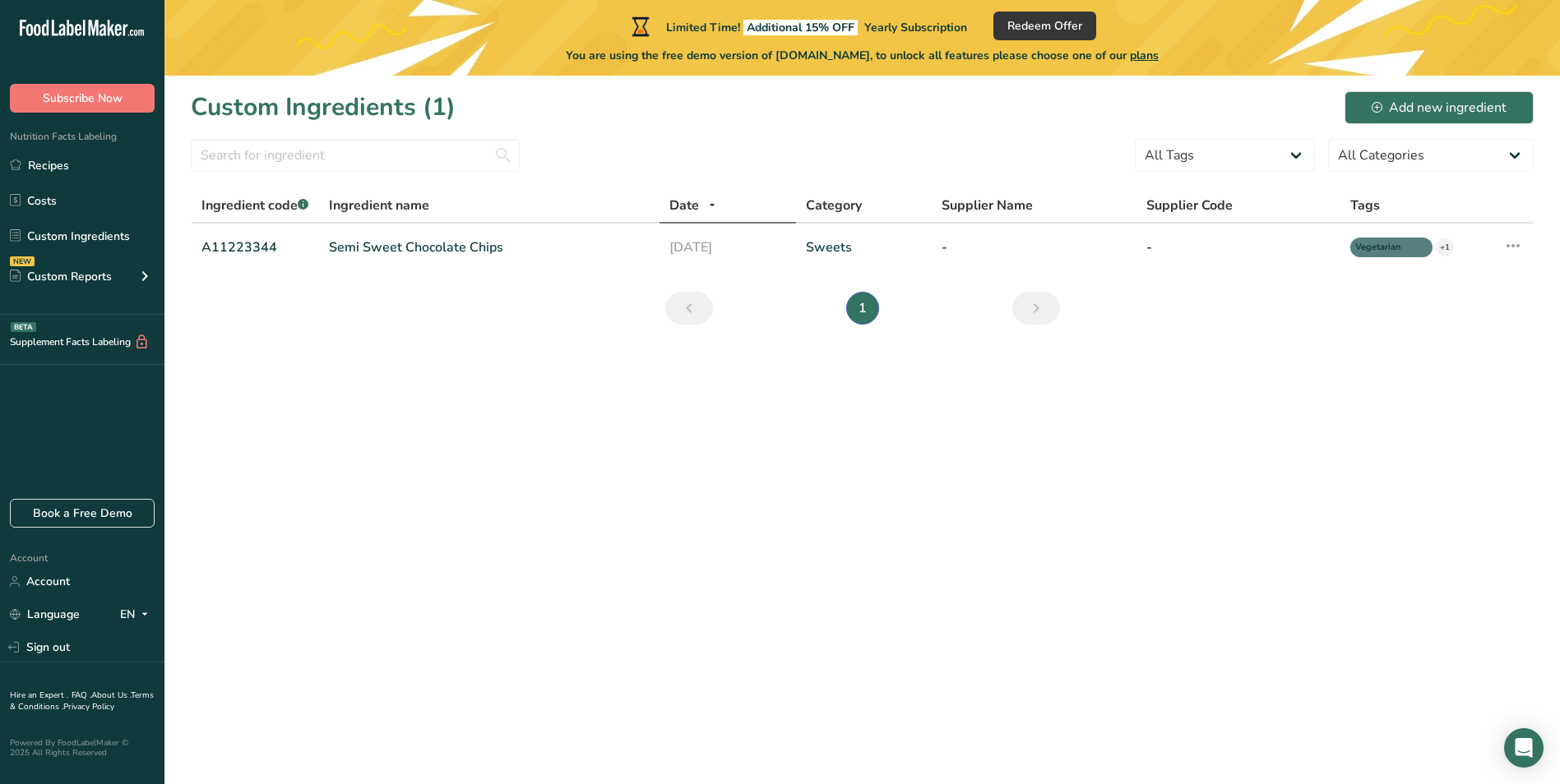
click at [1033, 307] on icon "Next" at bounding box center [1036, 309] width 19 height 30
click at [1429, 98] on div "Add new ingredient" at bounding box center [1438, 108] width 135 height 19
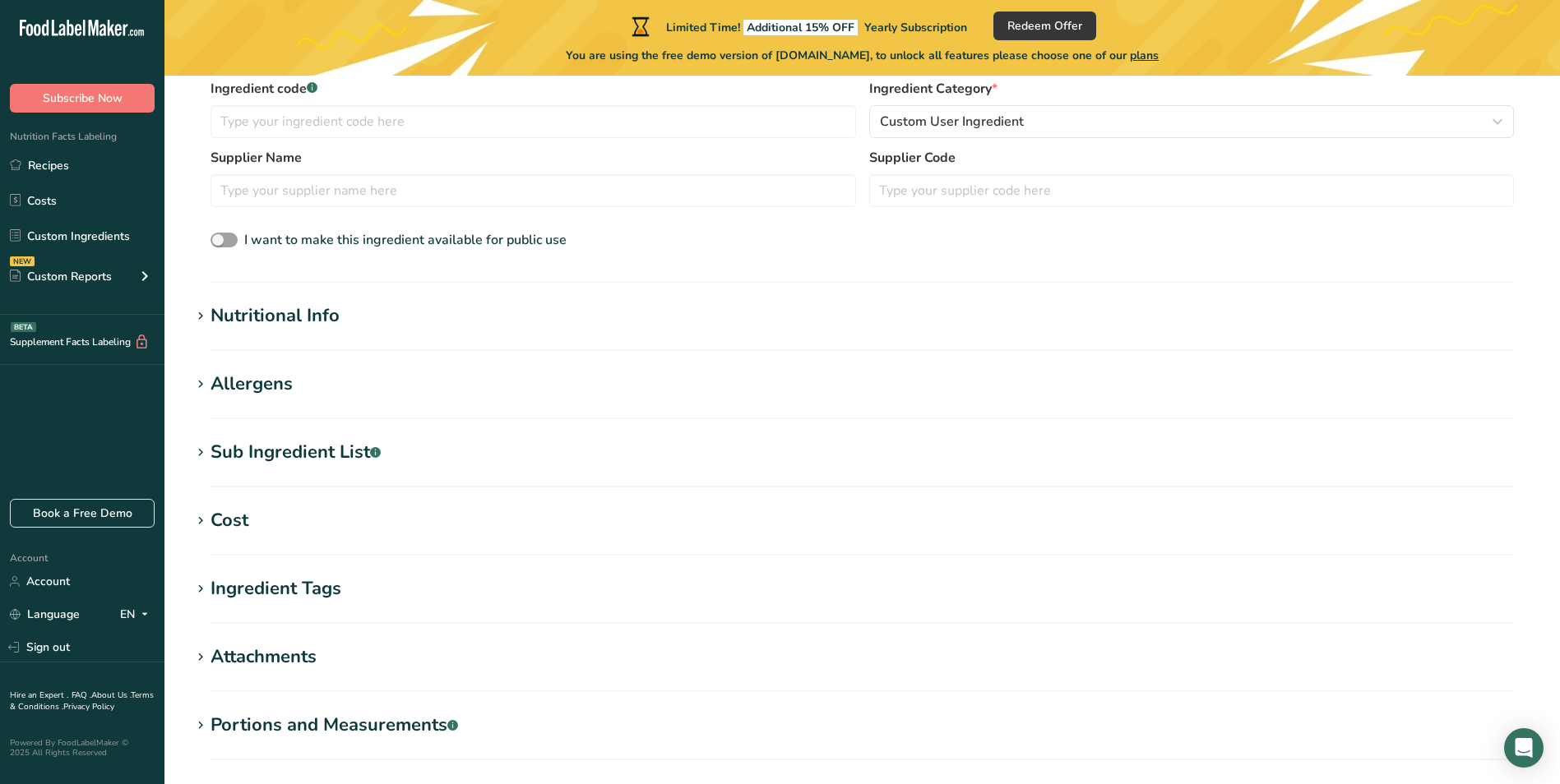
scroll to position [575, 0]
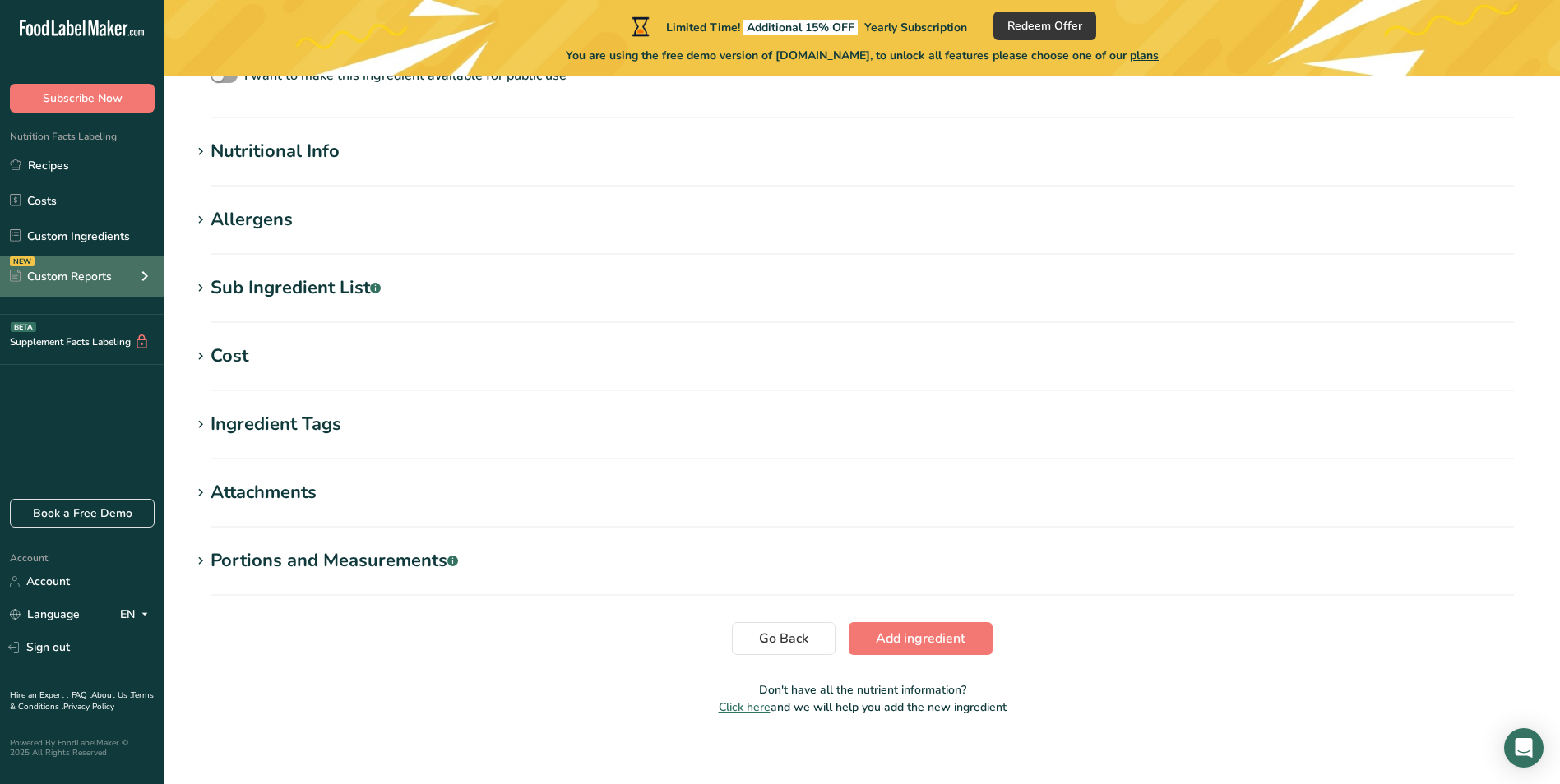
click at [82, 276] on div "Custom Reports" at bounding box center [61, 277] width 102 height 18
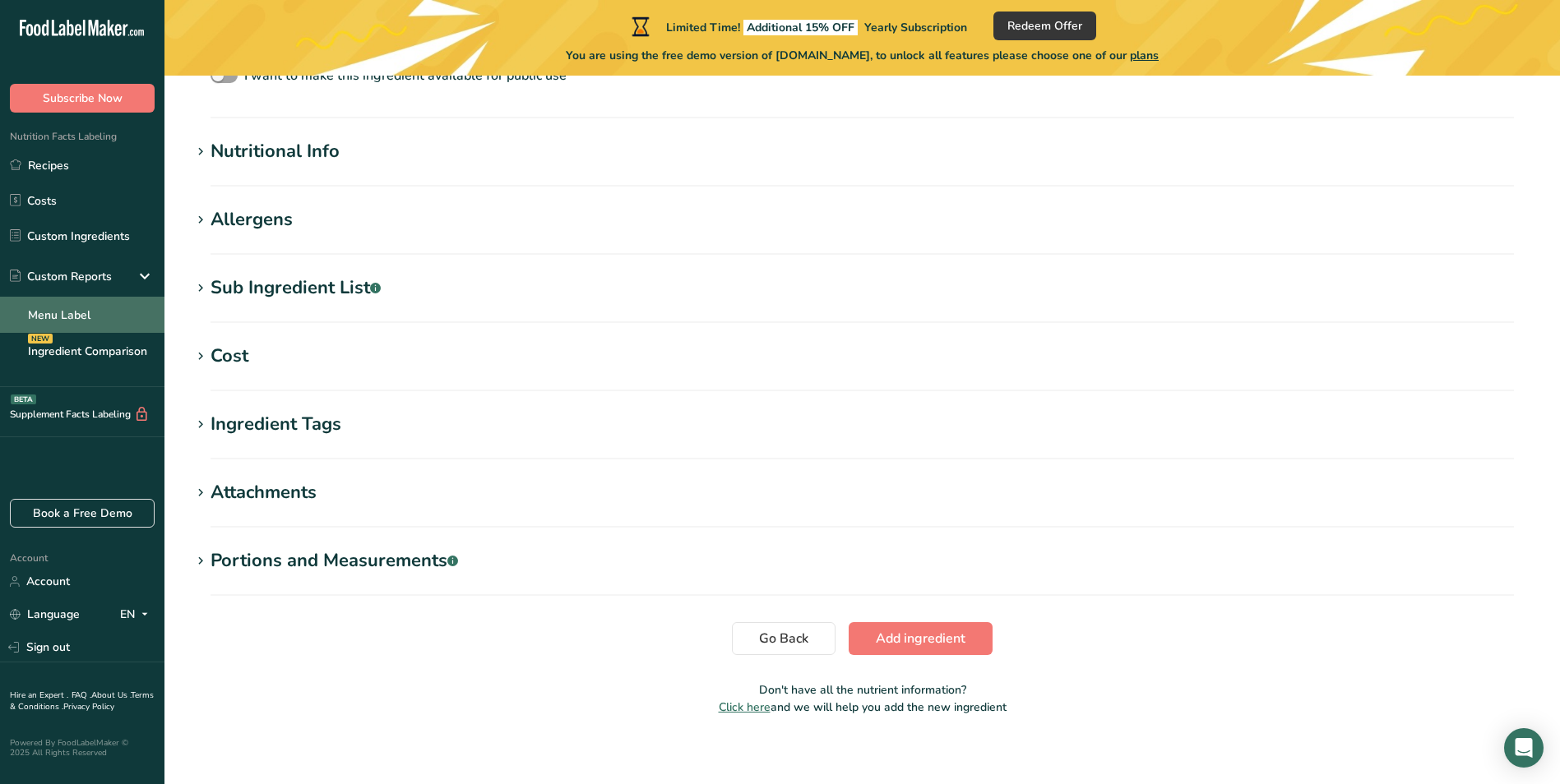
click at [78, 310] on link "Menu Label" at bounding box center [82, 314] width 164 height 36
